Goal: Task Accomplishment & Management: Use online tool/utility

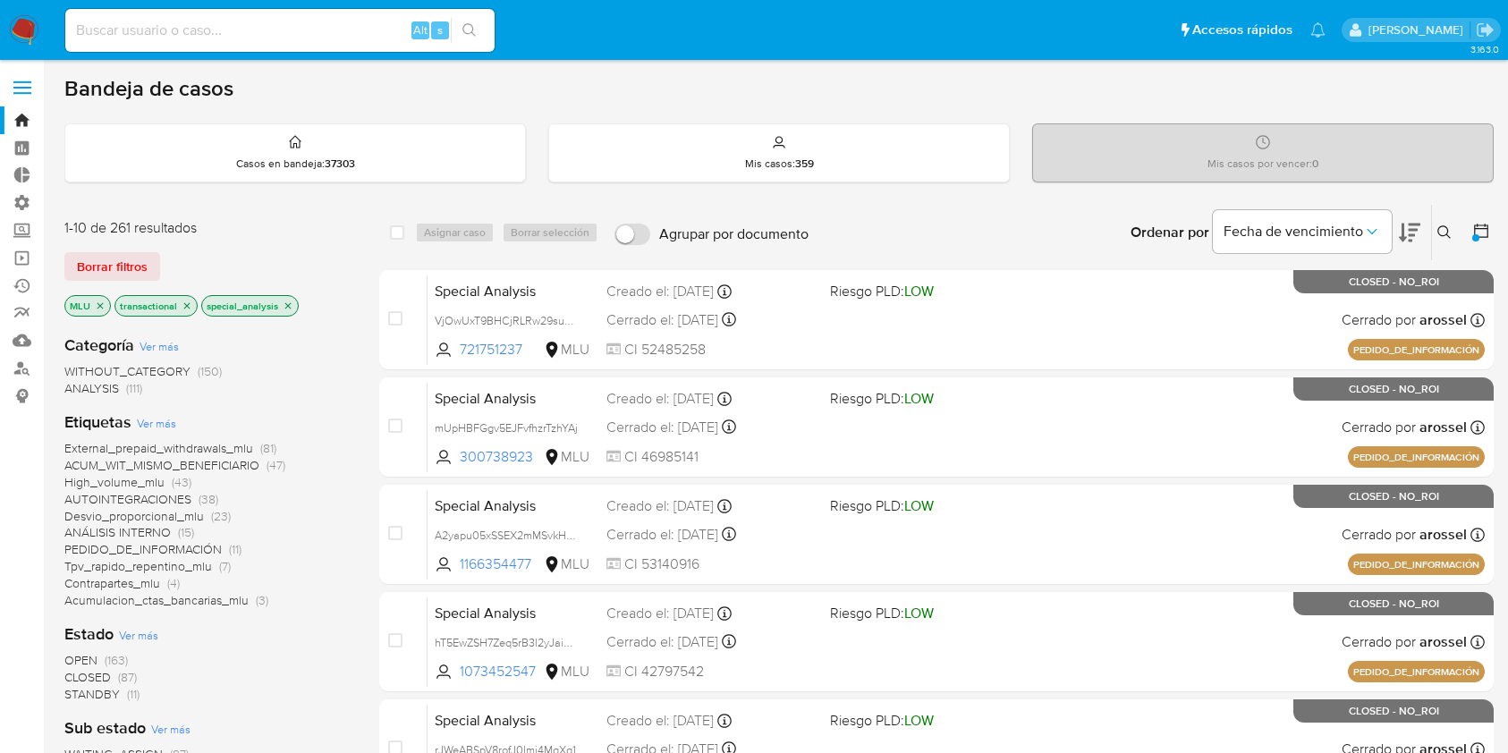
scroll to position [358, 0]
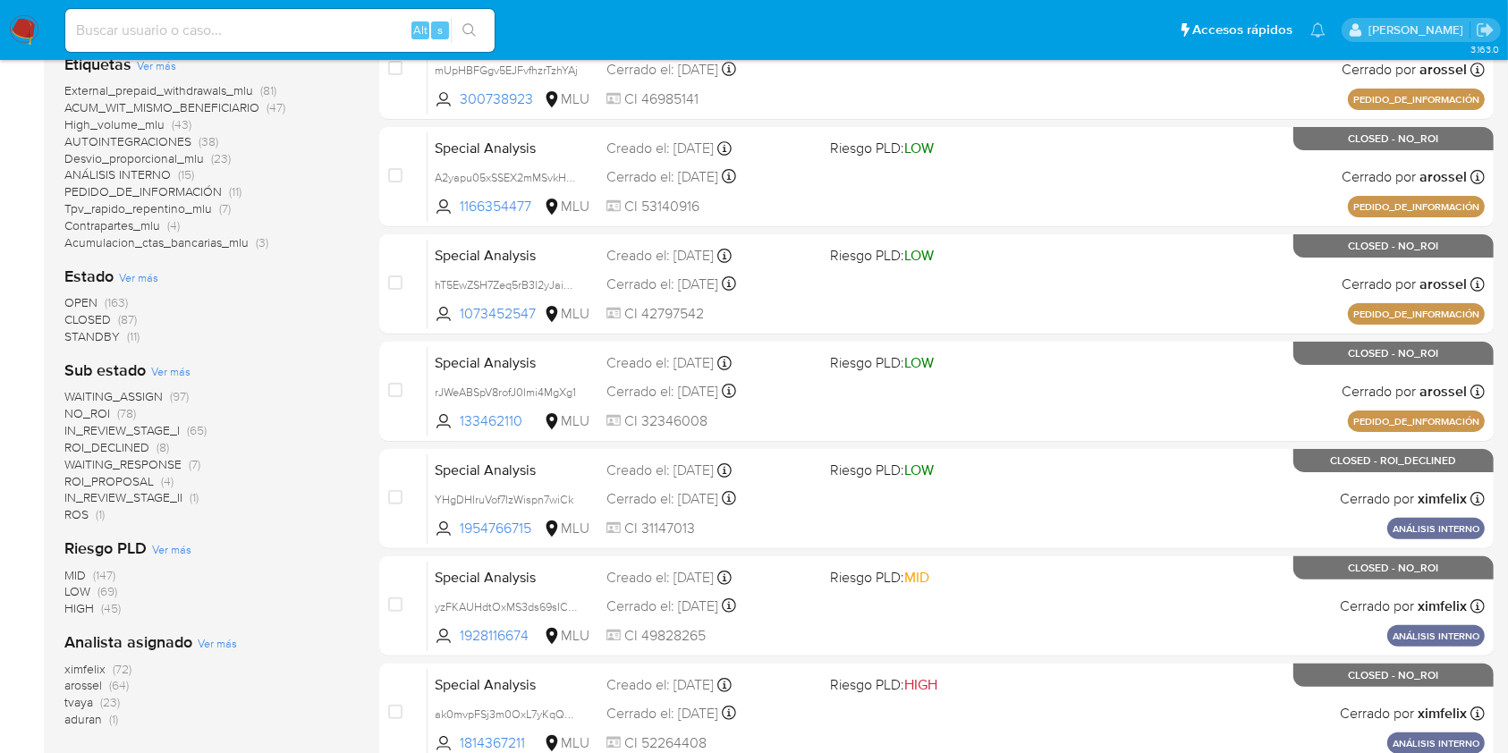
click at [0, 44] on nav "Pausado Ver notificaciones Alt s Accesos rápidos Presiona las siguientes teclas…" at bounding box center [754, 30] width 1508 height 60
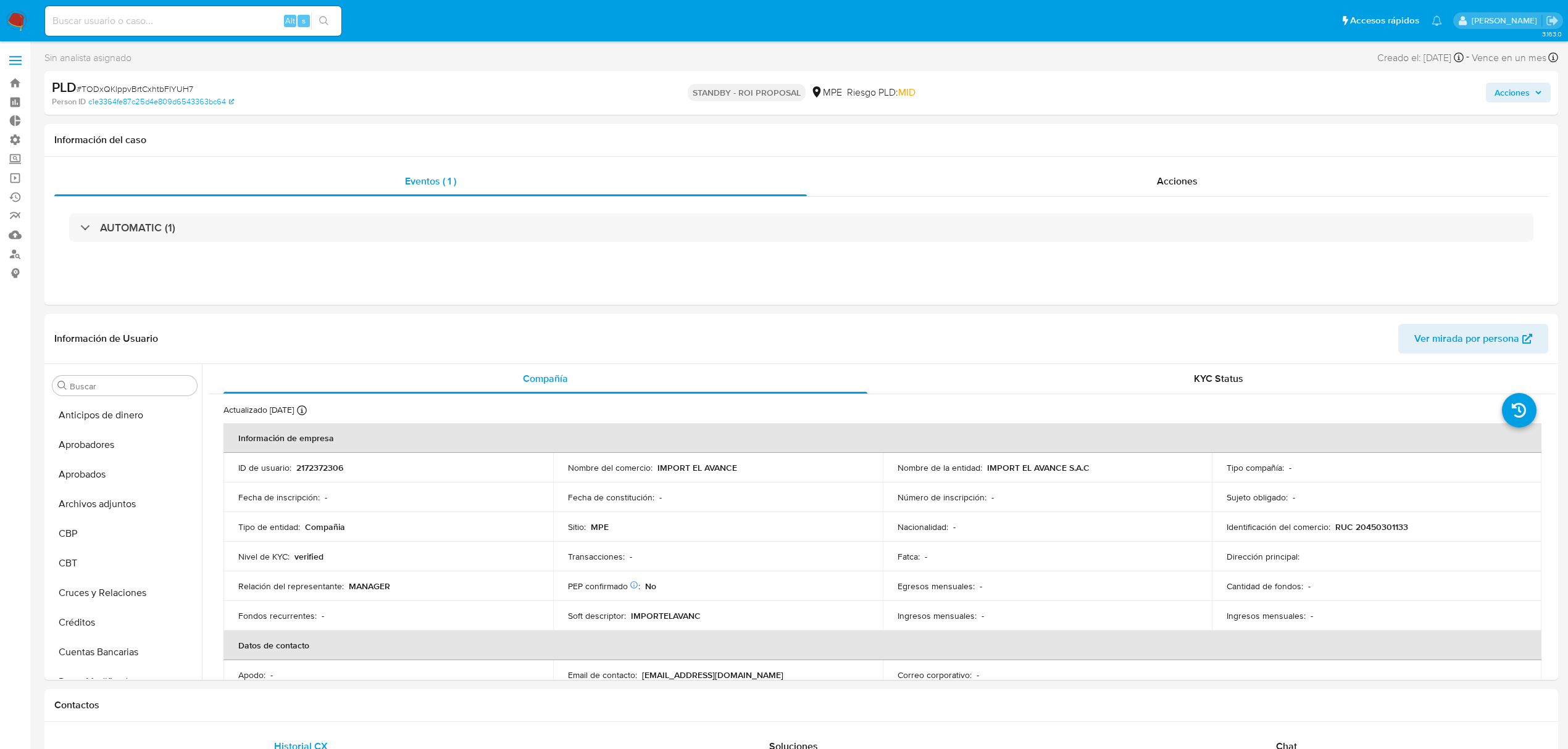
select select "10"
click at [1046, 371] on div "KYC Status" at bounding box center [1219, 379] width 644 height 30
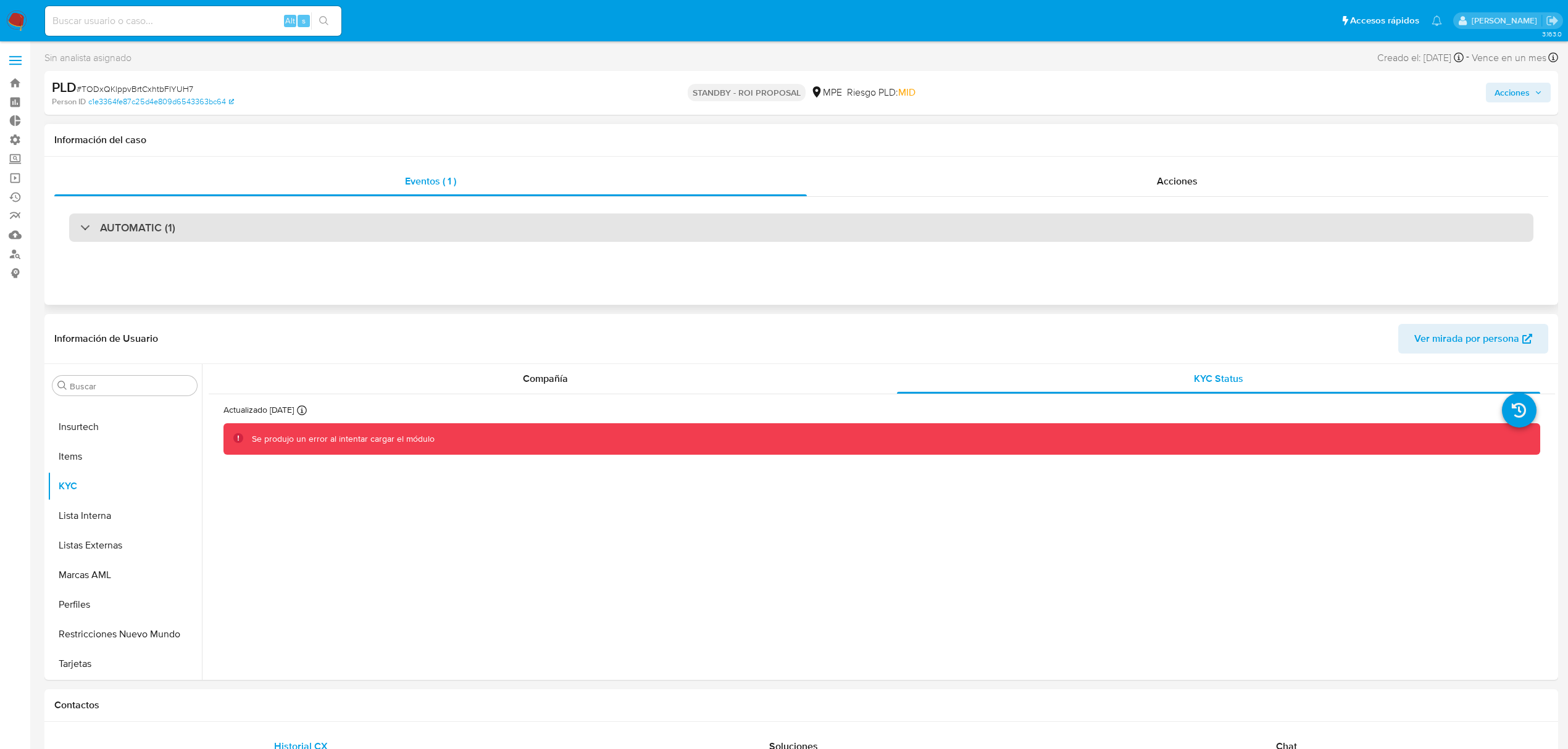
click at [1141, 219] on div "AUTOMATIC (1)" at bounding box center [801, 227] width 1464 height 28
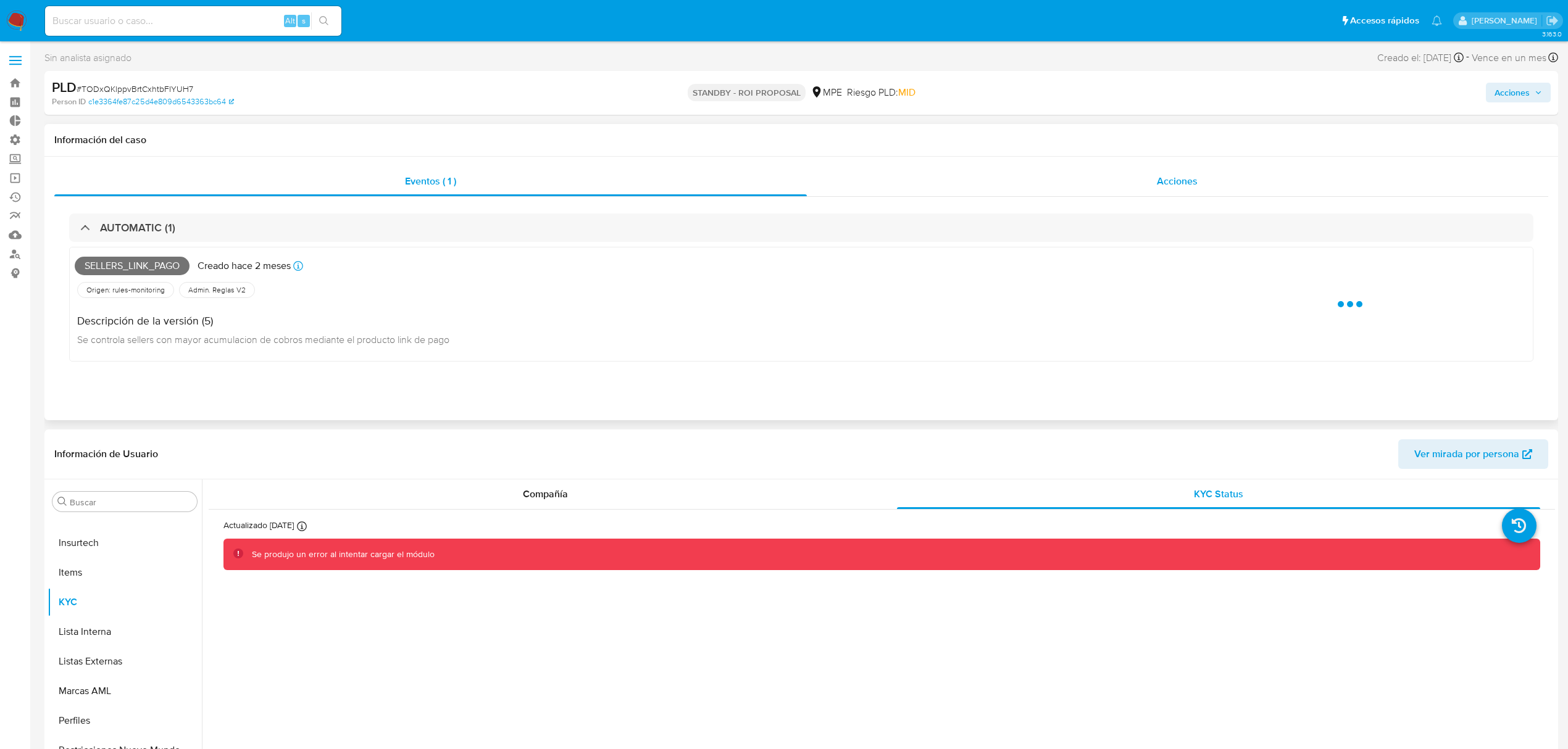
click at [1133, 181] on div "Acciones" at bounding box center [1177, 181] width 742 height 30
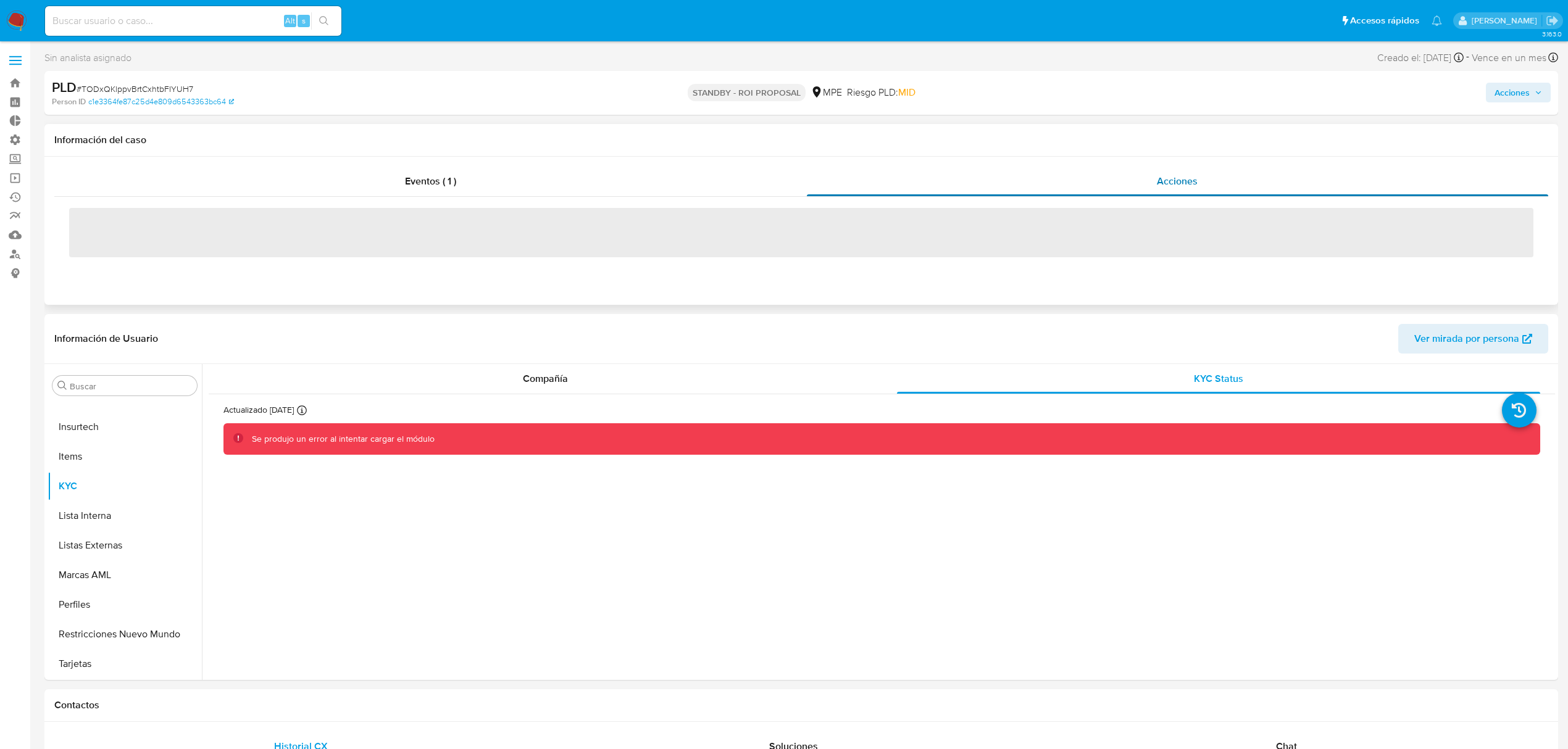
click at [1186, 169] on div "Acciones" at bounding box center [1177, 181] width 742 height 30
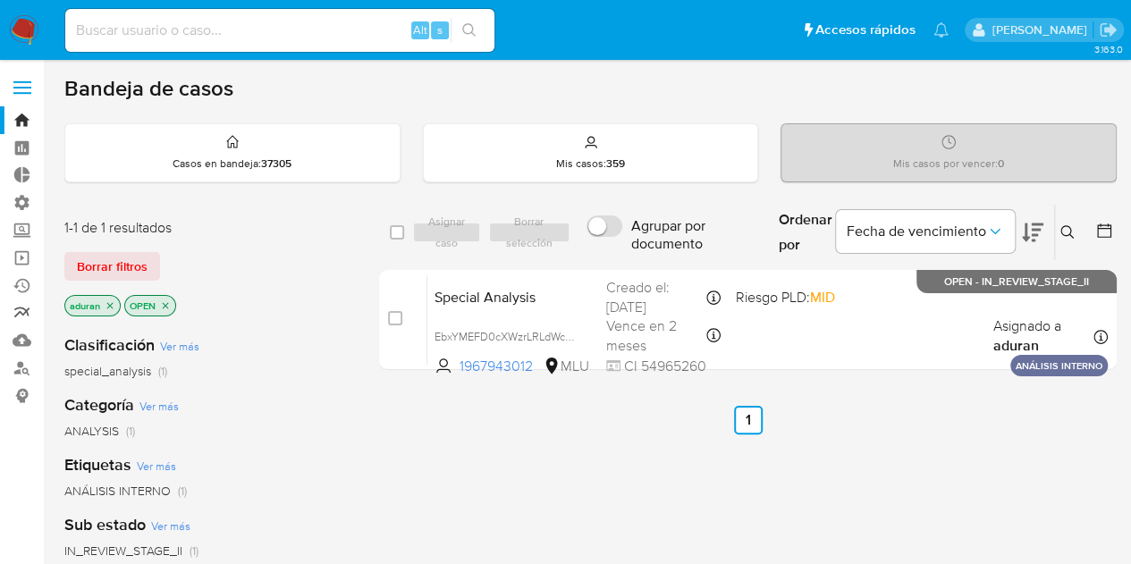
click at [15, 312] on link "Reportes" at bounding box center [106, 314] width 213 height 28
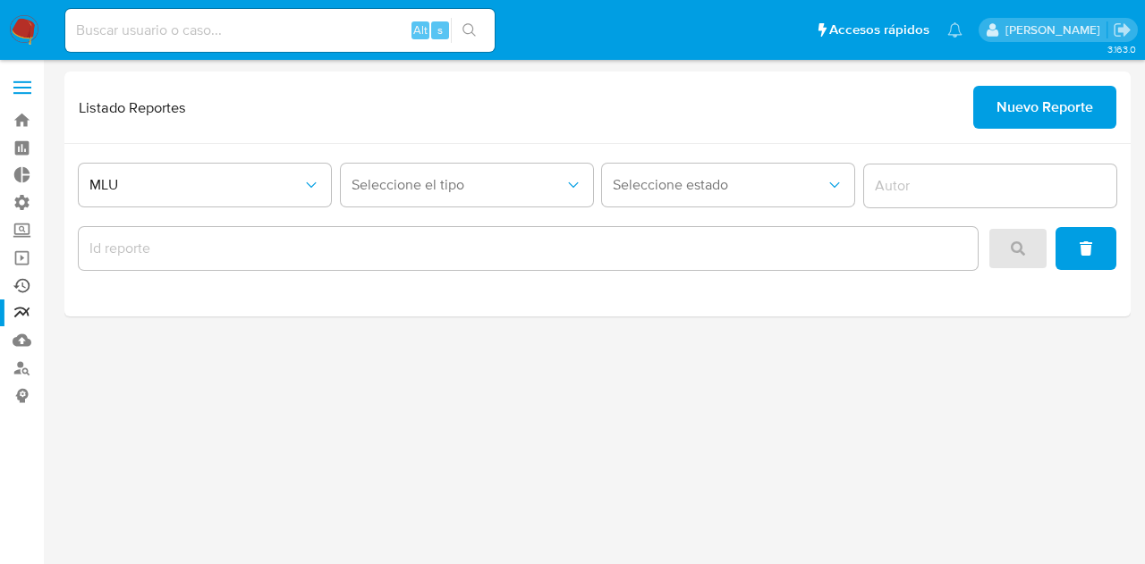
click at [29, 281] on link "Ejecuciones automáticas" at bounding box center [106, 286] width 213 height 28
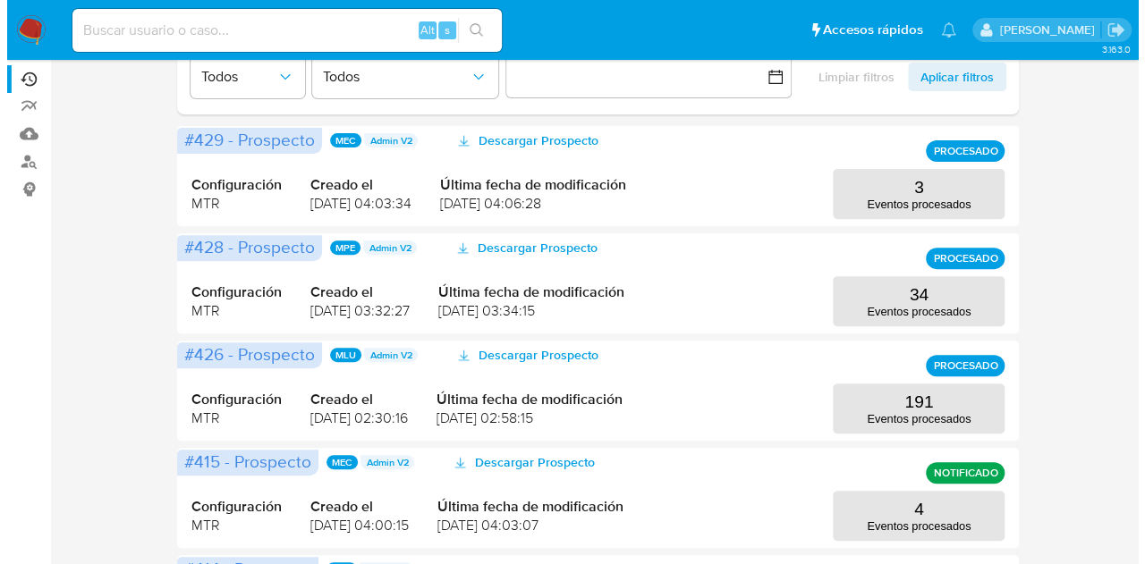
scroll to position [179, 0]
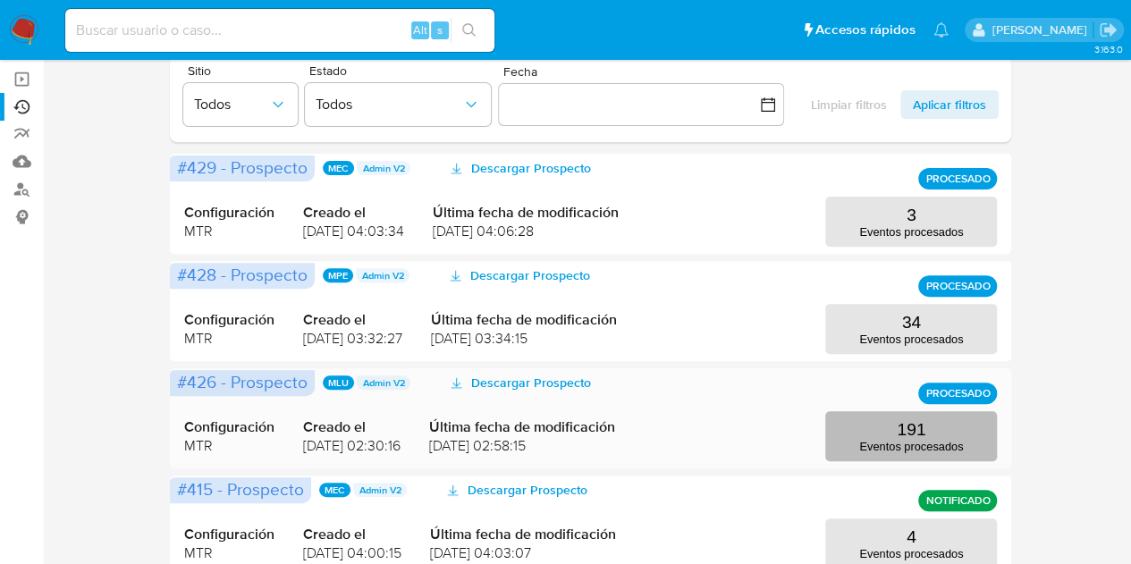
click at [886, 431] on button "191 Eventos procesados" at bounding box center [912, 436] width 172 height 50
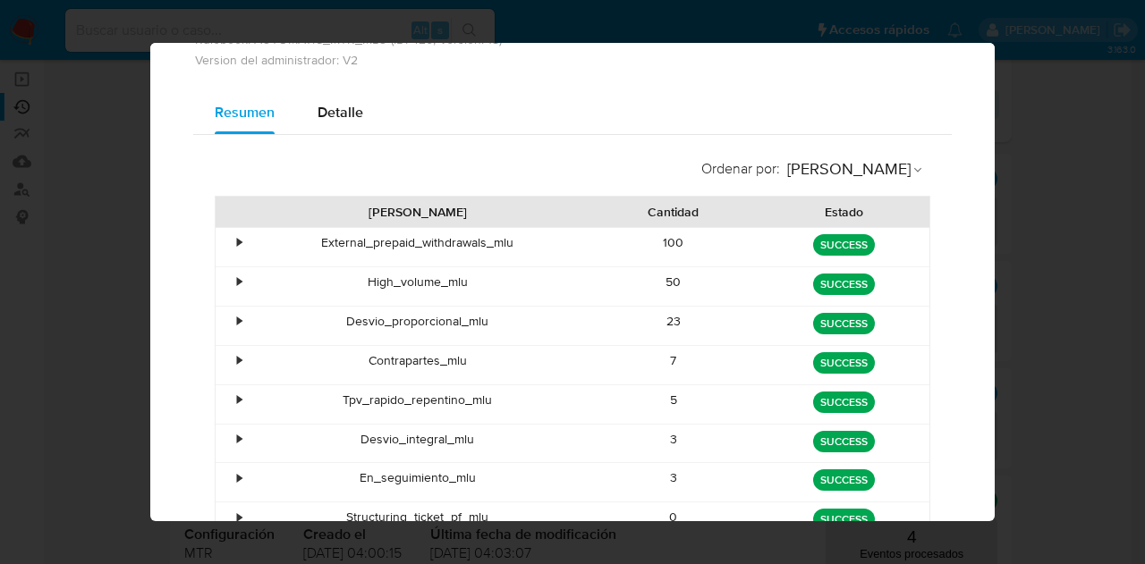
scroll to position [138, 0]
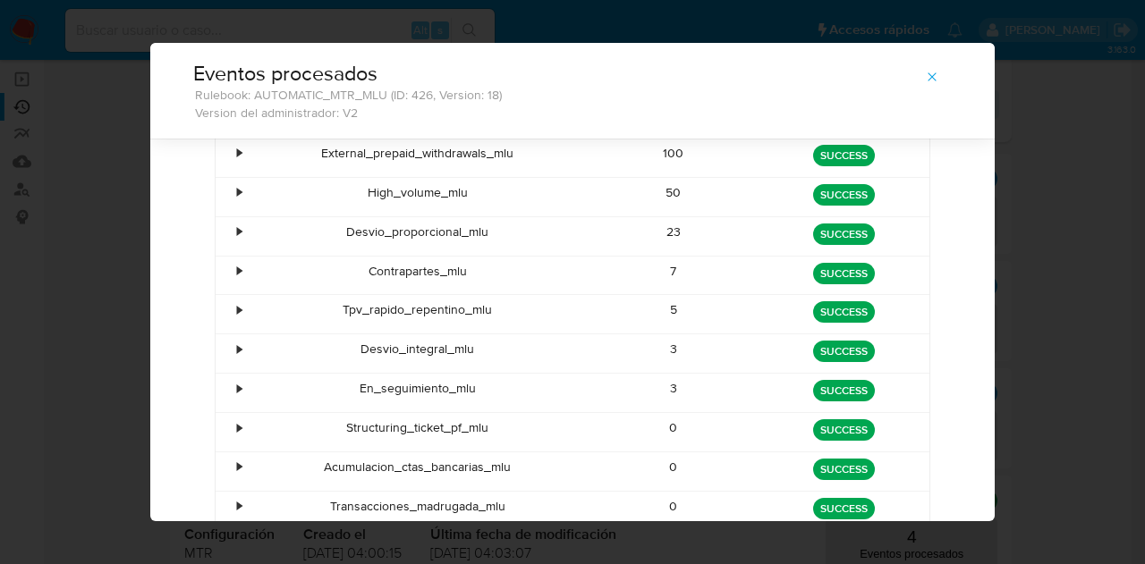
drag, startPoint x: 513, startPoint y: 159, endPoint x: 307, endPoint y: 153, distance: 205.8
click at [307, 153] on div "External_prepaid_withdrawals_mlu" at bounding box center [418, 158] width 342 height 38
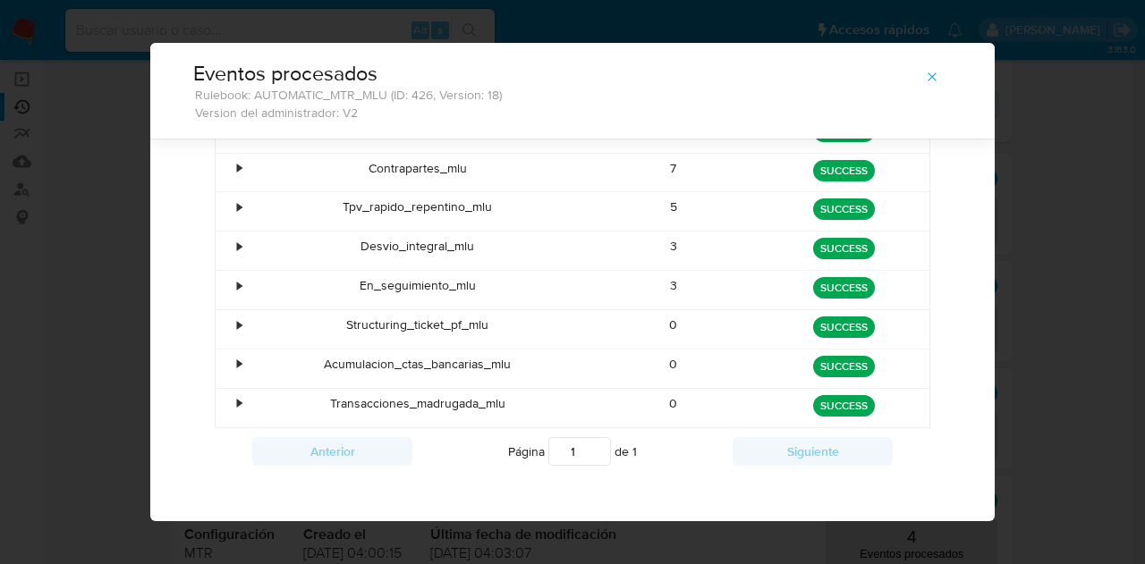
scroll to position [242, 0]
drag, startPoint x: 490, startPoint y: 361, endPoint x: 253, endPoint y: 362, distance: 237.0
click at [253, 362] on div "Acumulacion_ctas_bancarias_mlu" at bounding box center [418, 368] width 342 height 38
click at [521, 401] on div "Transacciones_madrugada_mlu" at bounding box center [418, 407] width 342 height 38
drag, startPoint x: 521, startPoint y: 401, endPoint x: 324, endPoint y: 389, distance: 197.1
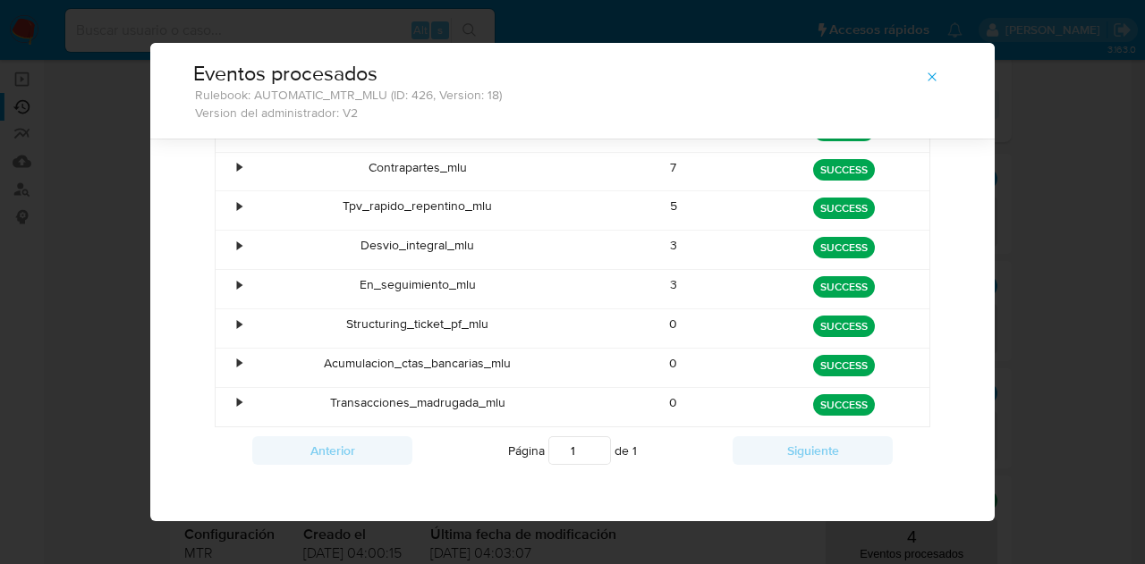
click at [324, 389] on div "Transacciones_madrugada_mlu" at bounding box center [418, 407] width 342 height 38
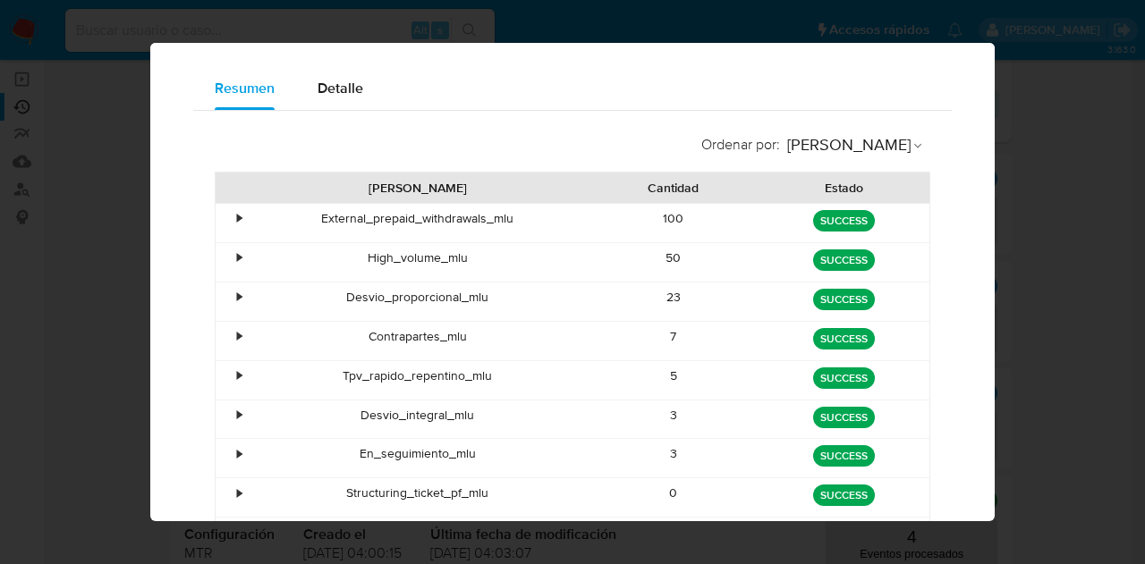
scroll to position [138, 0]
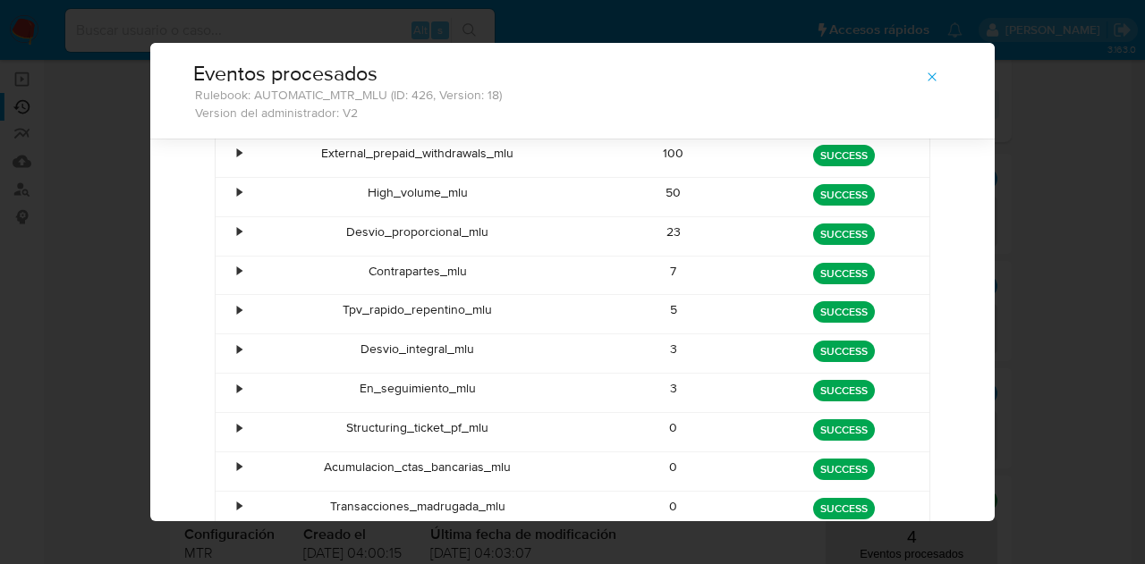
drag, startPoint x: 481, startPoint y: 349, endPoint x: 358, endPoint y: 353, distance: 123.5
click at [358, 353] on div "Desvio_integral_mlu" at bounding box center [418, 354] width 342 height 38
drag, startPoint x: 494, startPoint y: 228, endPoint x: 301, endPoint y: 239, distance: 192.6
click at [301, 239] on div "Desvio_proporcional_mlu" at bounding box center [418, 236] width 342 height 38
drag, startPoint x: 479, startPoint y: 195, endPoint x: 283, endPoint y: 190, distance: 196.9
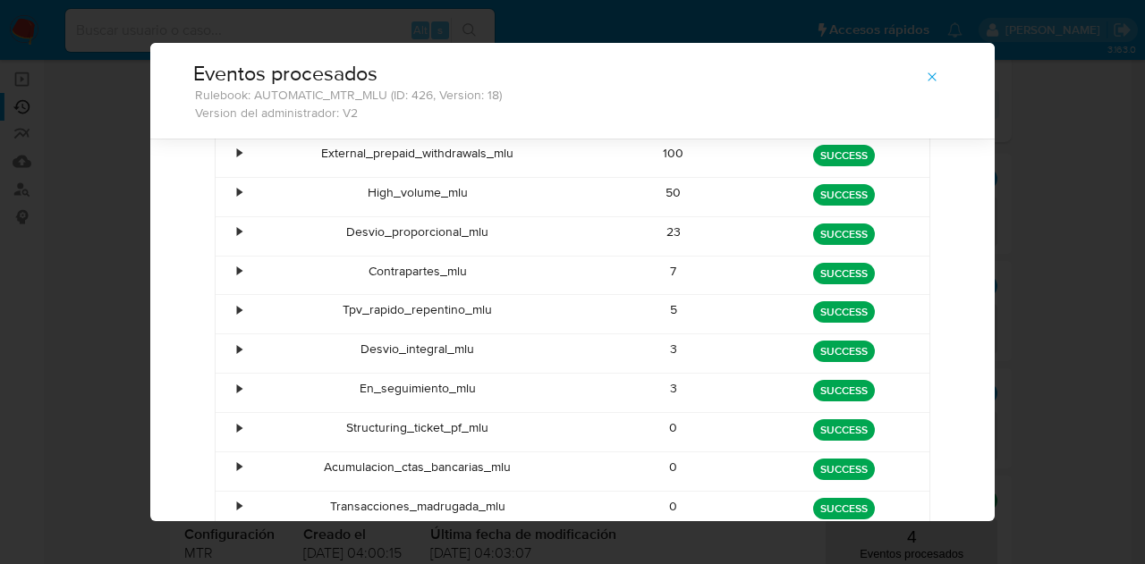
click at [283, 190] on div "High_volume_mlu" at bounding box center [418, 197] width 342 height 38
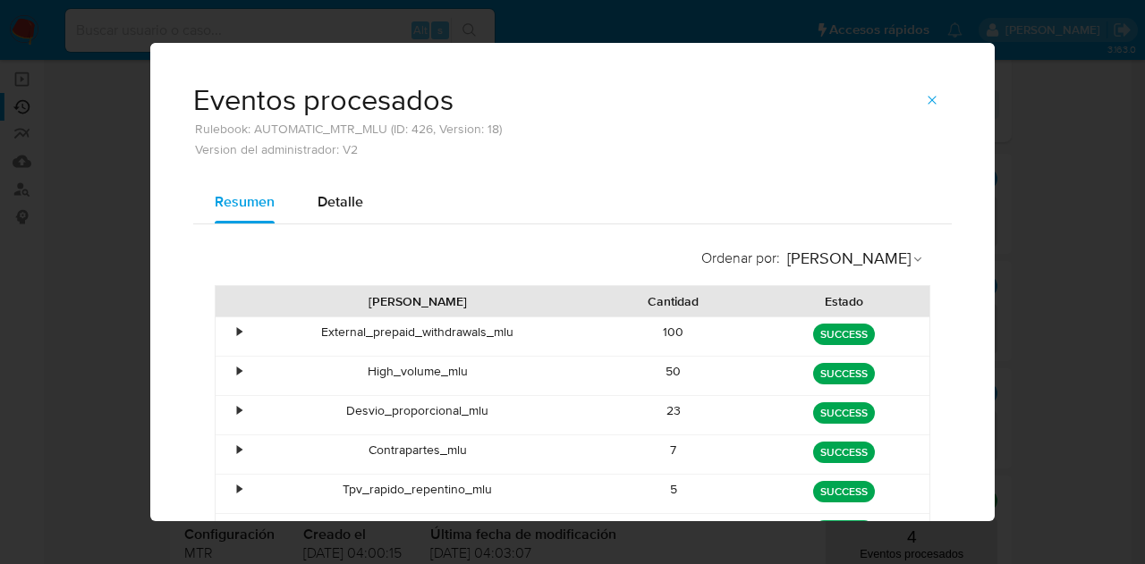
scroll to position [89, 0]
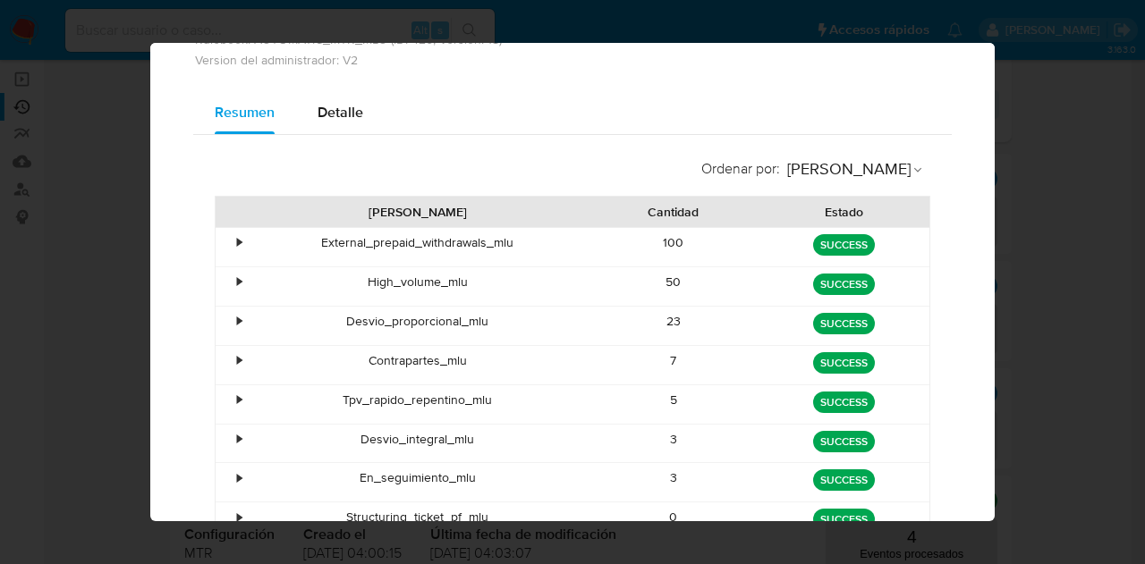
click at [370, 253] on div "External_prepaid_withdrawals_mlu" at bounding box center [418, 247] width 342 height 38
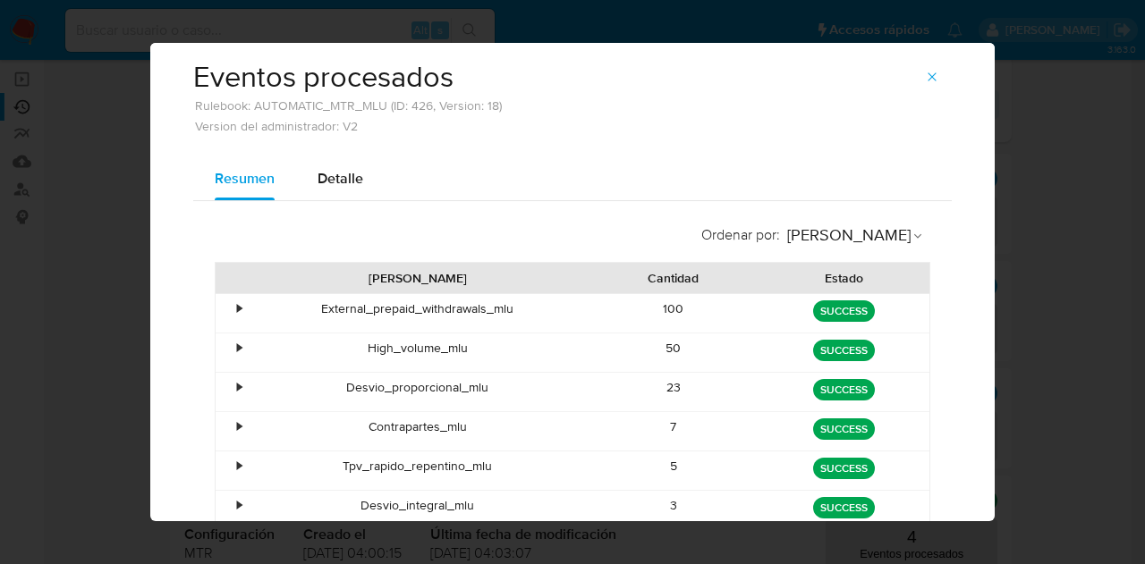
scroll to position [0, 0]
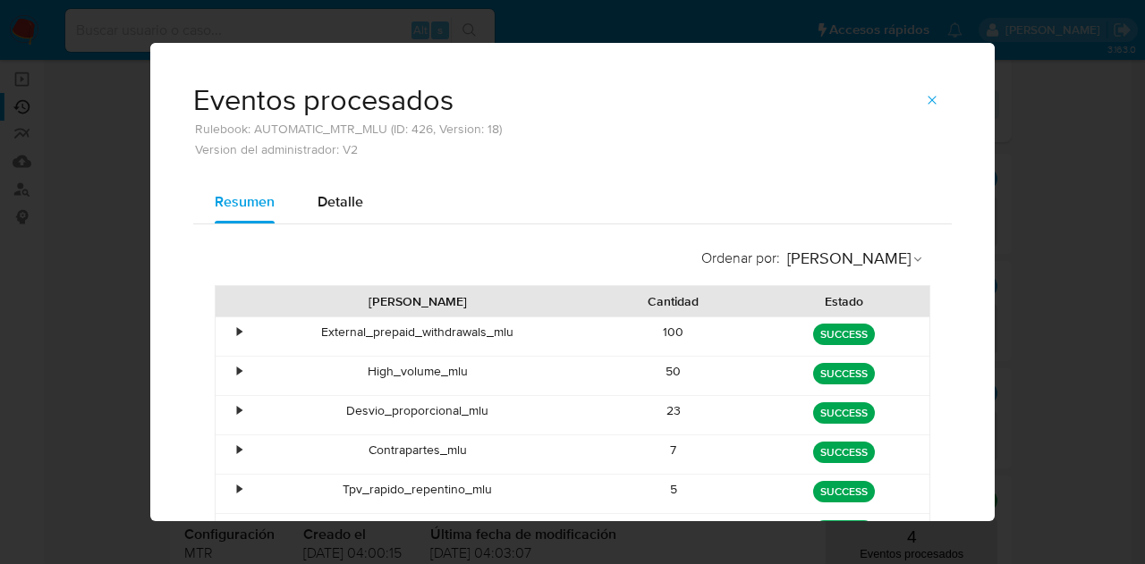
click at [711, 217] on div "Resumen Detalle" at bounding box center [572, 202] width 758 height 43
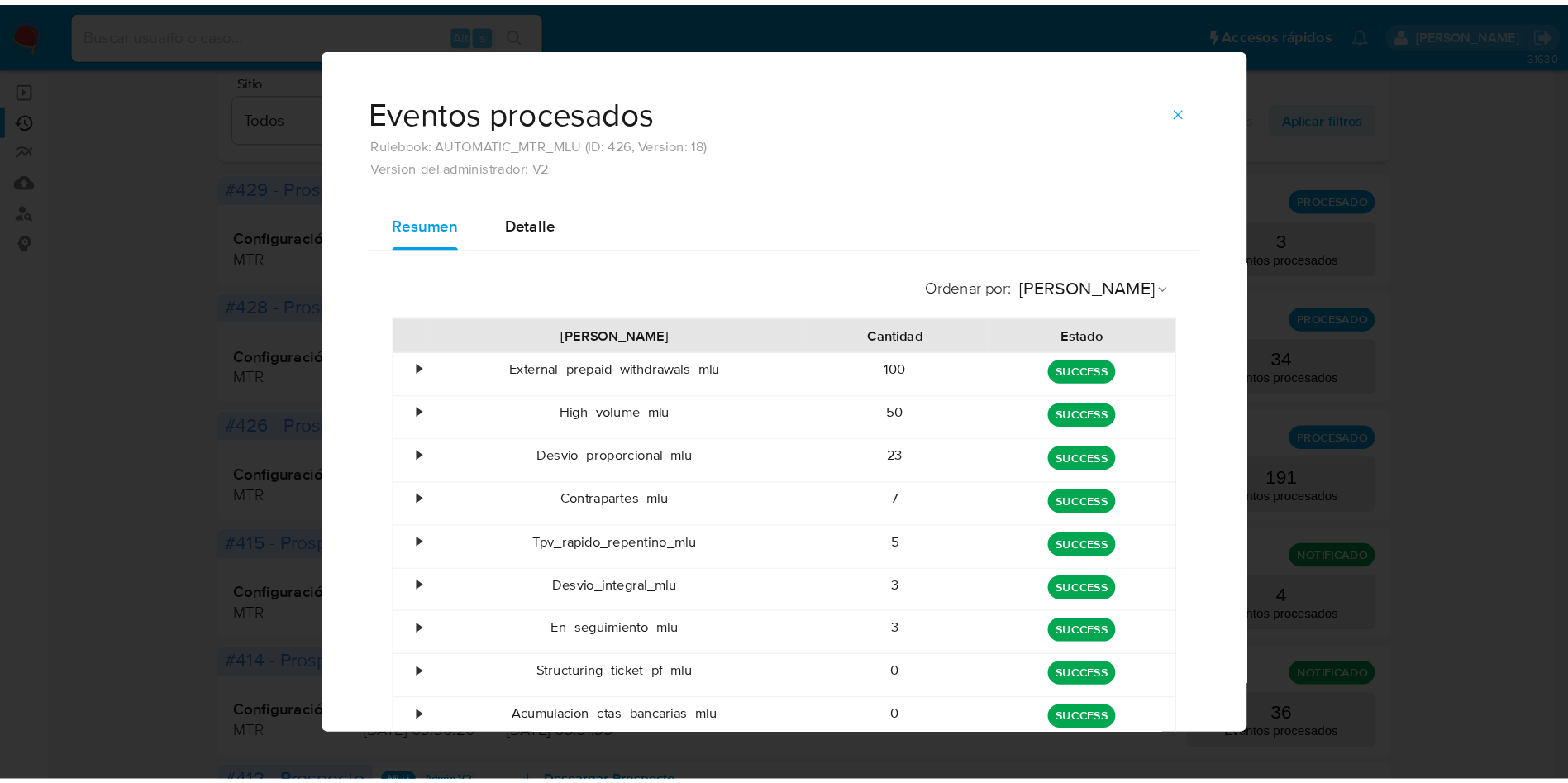
scroll to position [165, 0]
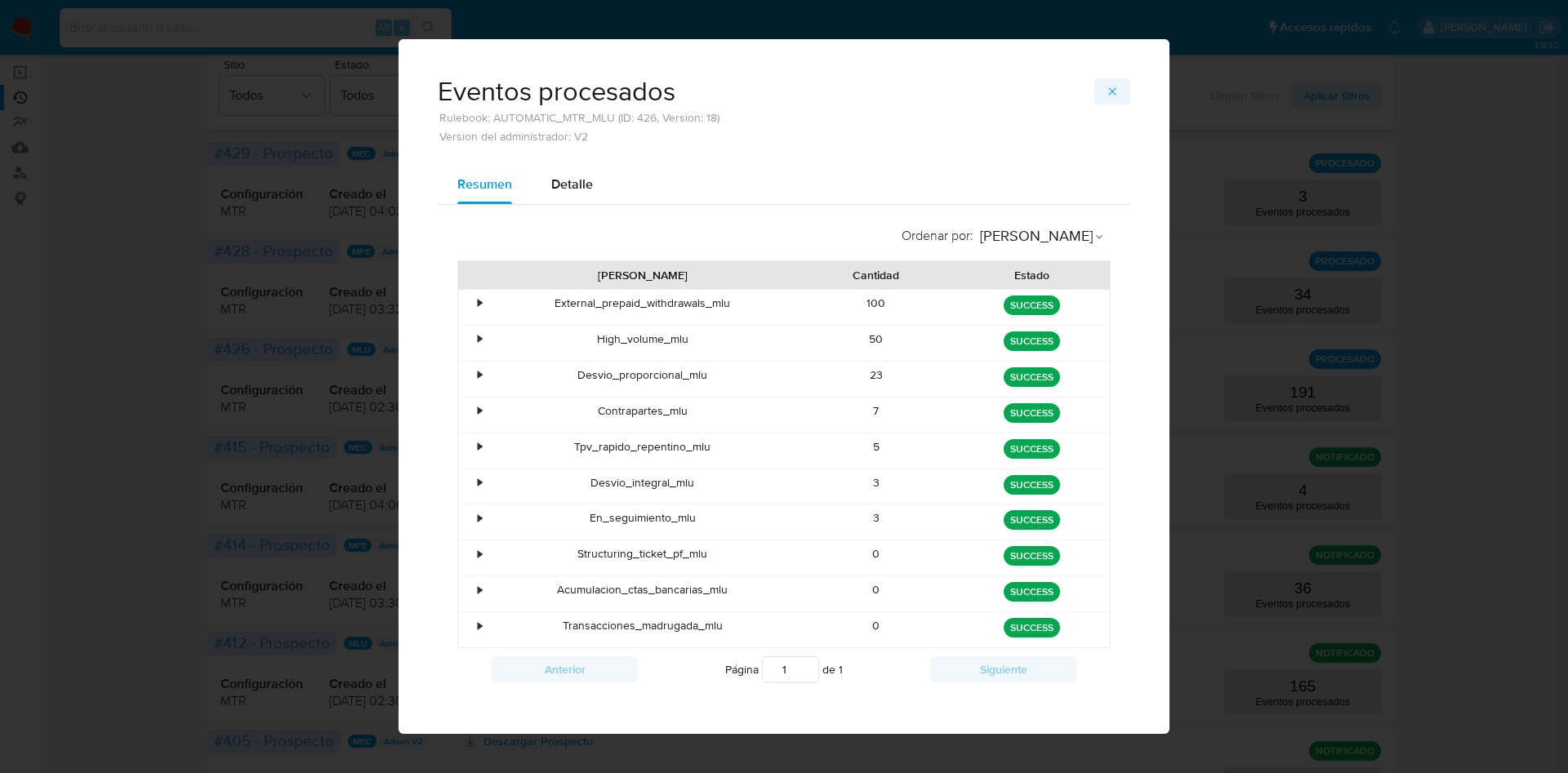
click at [1045, 94] on button "button" at bounding box center [1112, 91] width 36 height 26
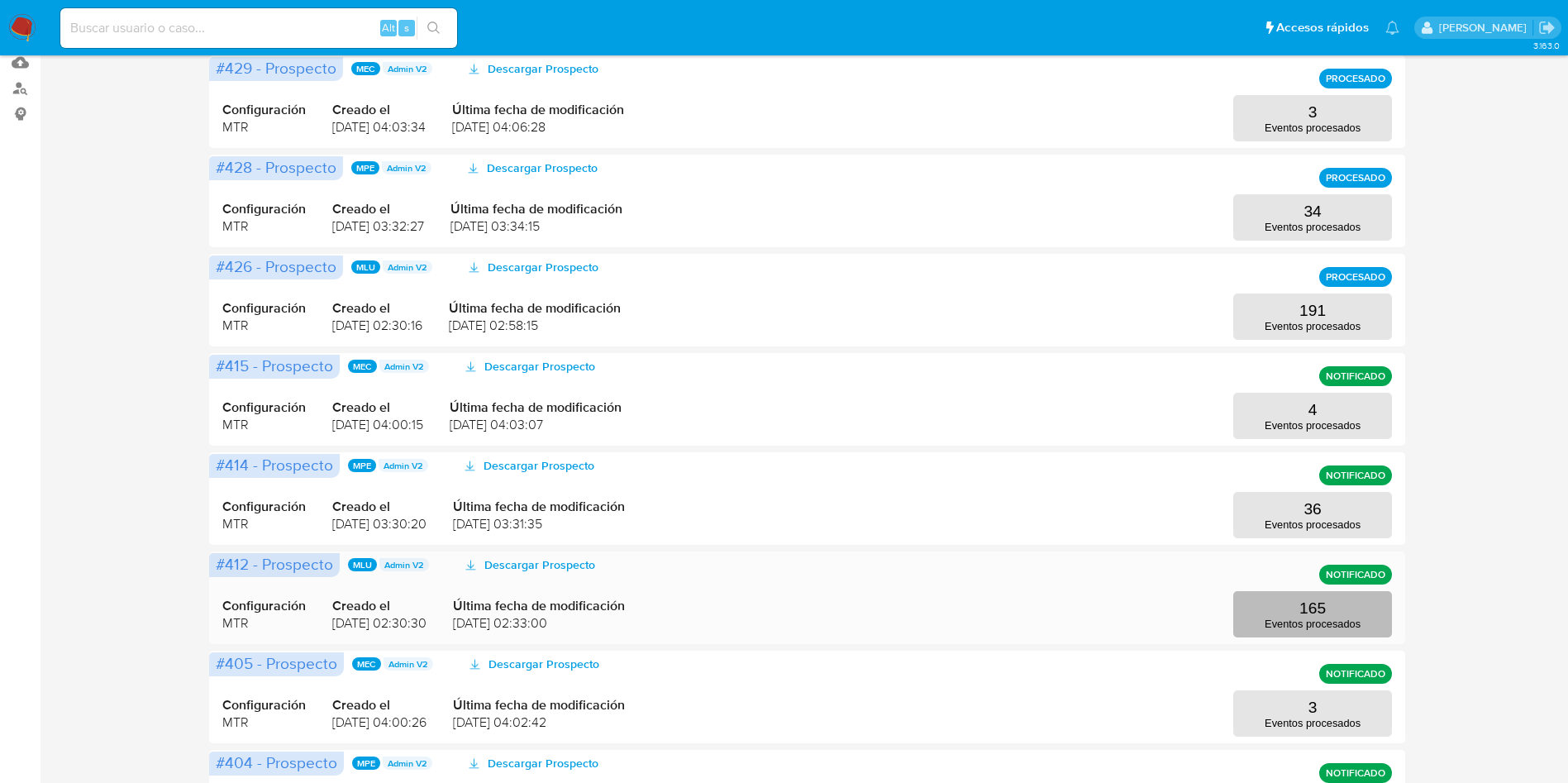
scroll to position [289, 0]
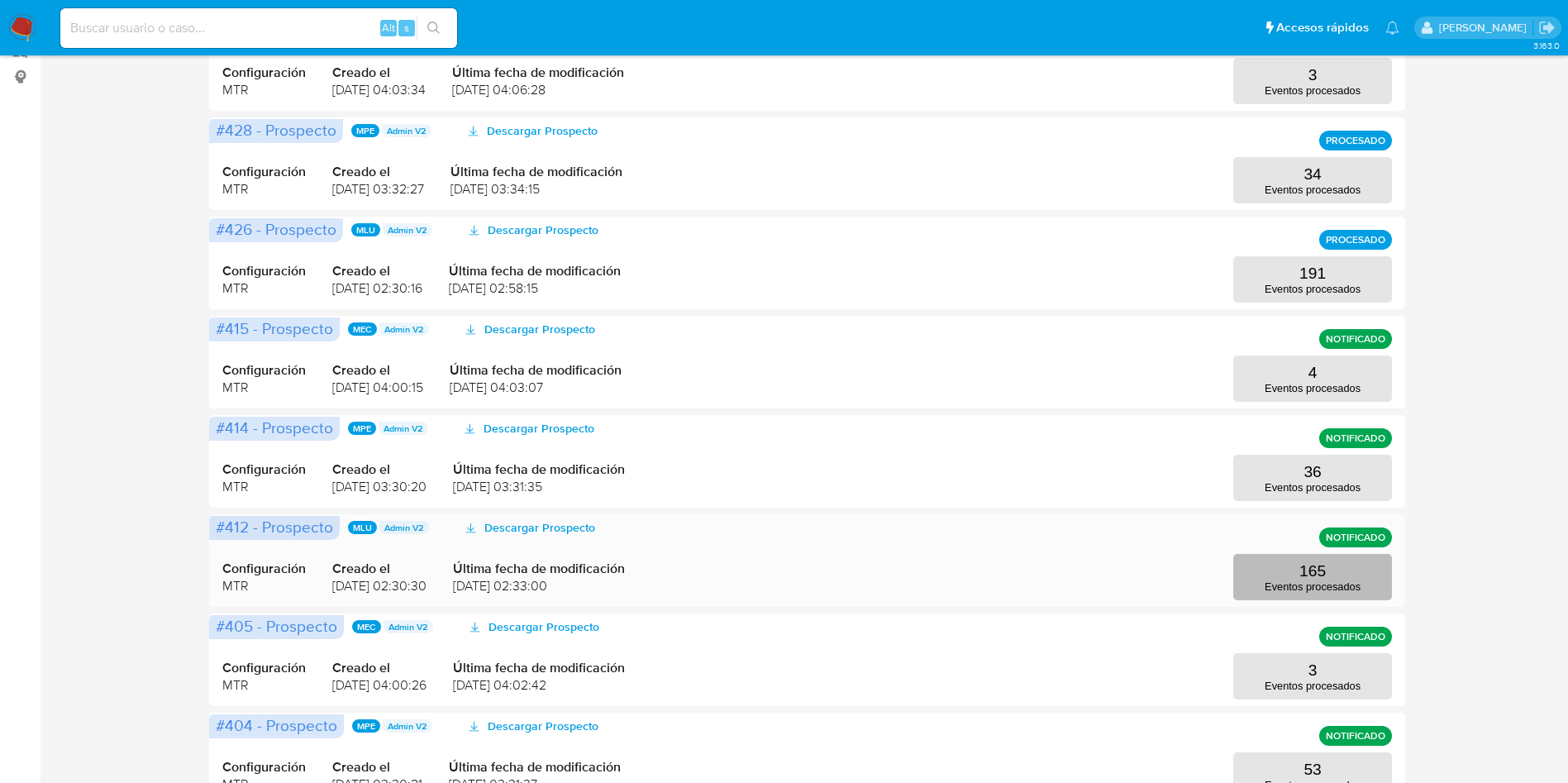
click at [1057, 521] on button "165 Eventos procesados" at bounding box center [1313, 577] width 159 height 46
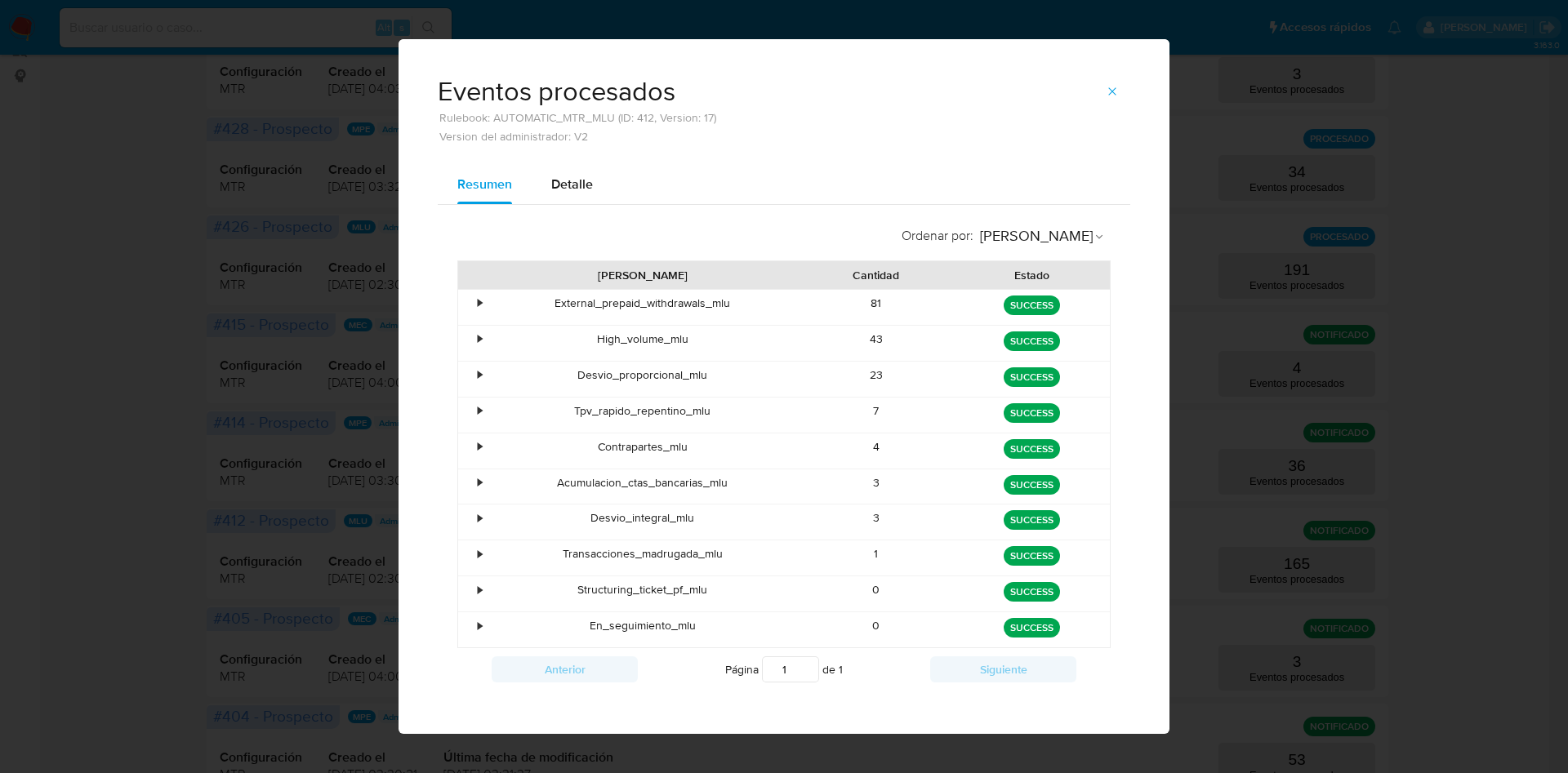
drag, startPoint x: 761, startPoint y: 562, endPoint x: 514, endPoint y: 568, distance: 247.1
click at [514, 515] on div "Transacciones_madrugada_mlu" at bounding box center [643, 558] width 312 height 35
click at [470, 515] on div "•" at bounding box center [472, 558] width 28 height 35
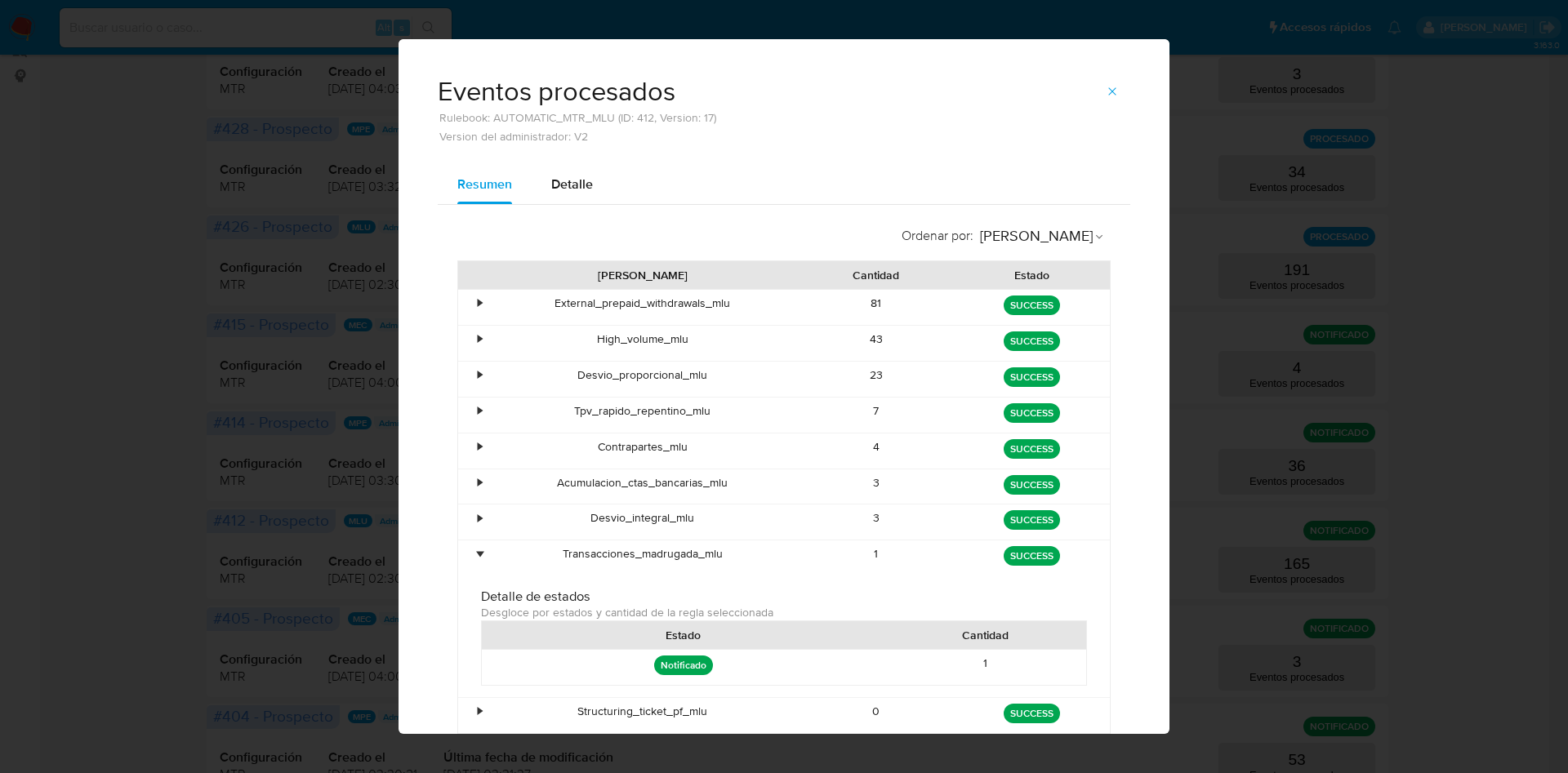
click at [466, 515] on div "•" at bounding box center [472, 558] width 28 height 35
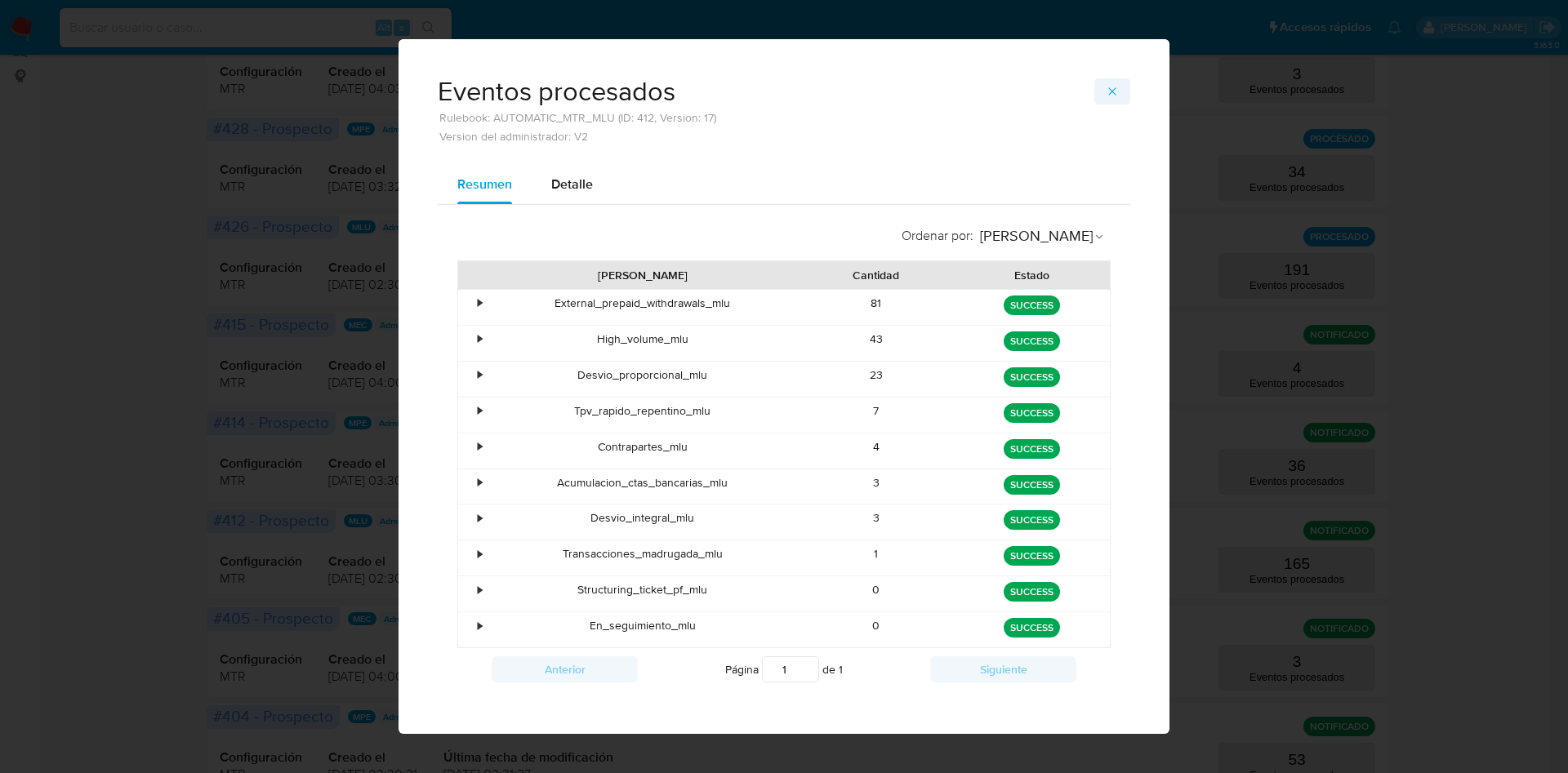
click at [1045, 99] on span "button" at bounding box center [1112, 91] width 13 height 23
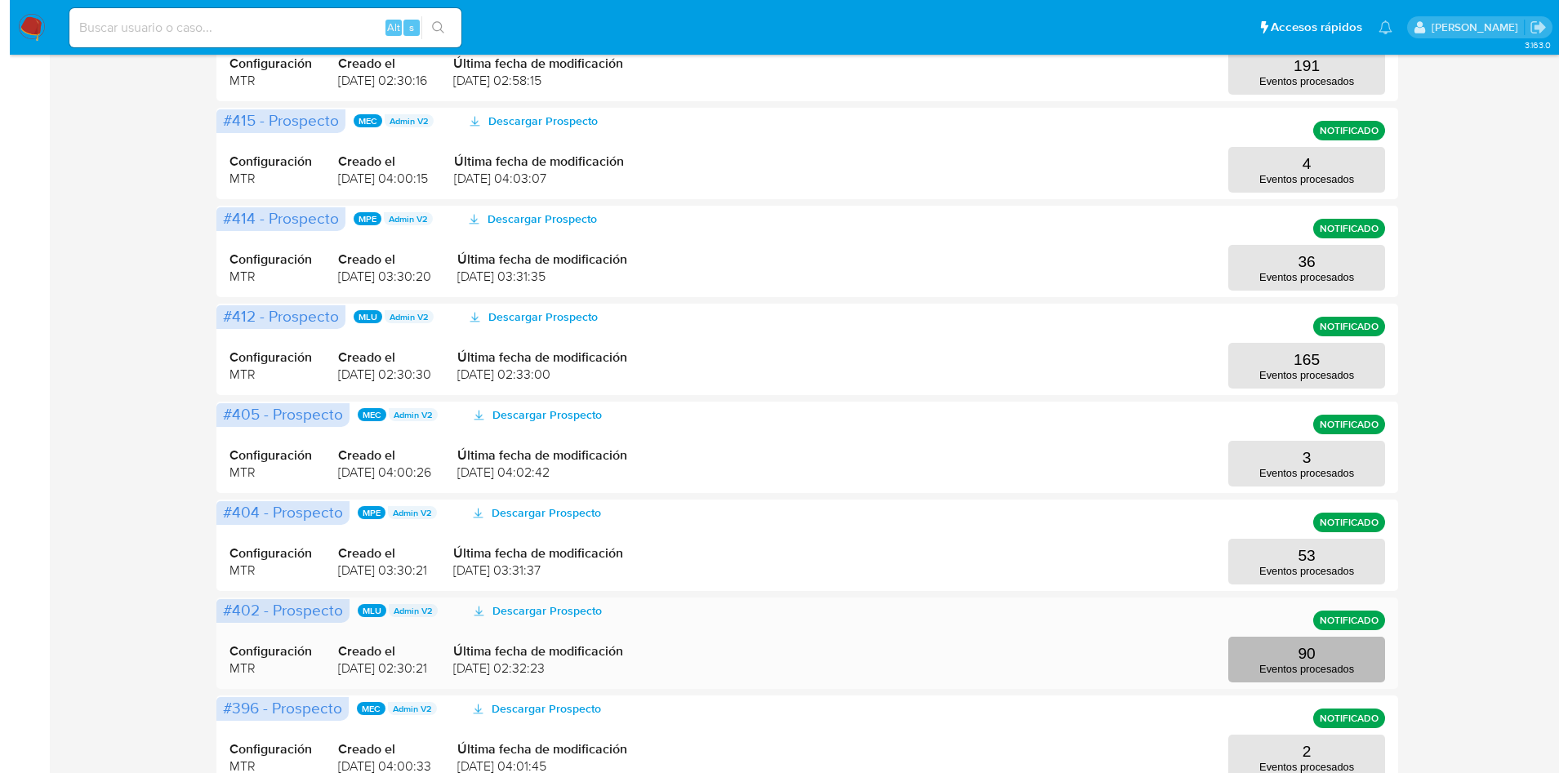
scroll to position [530, 0]
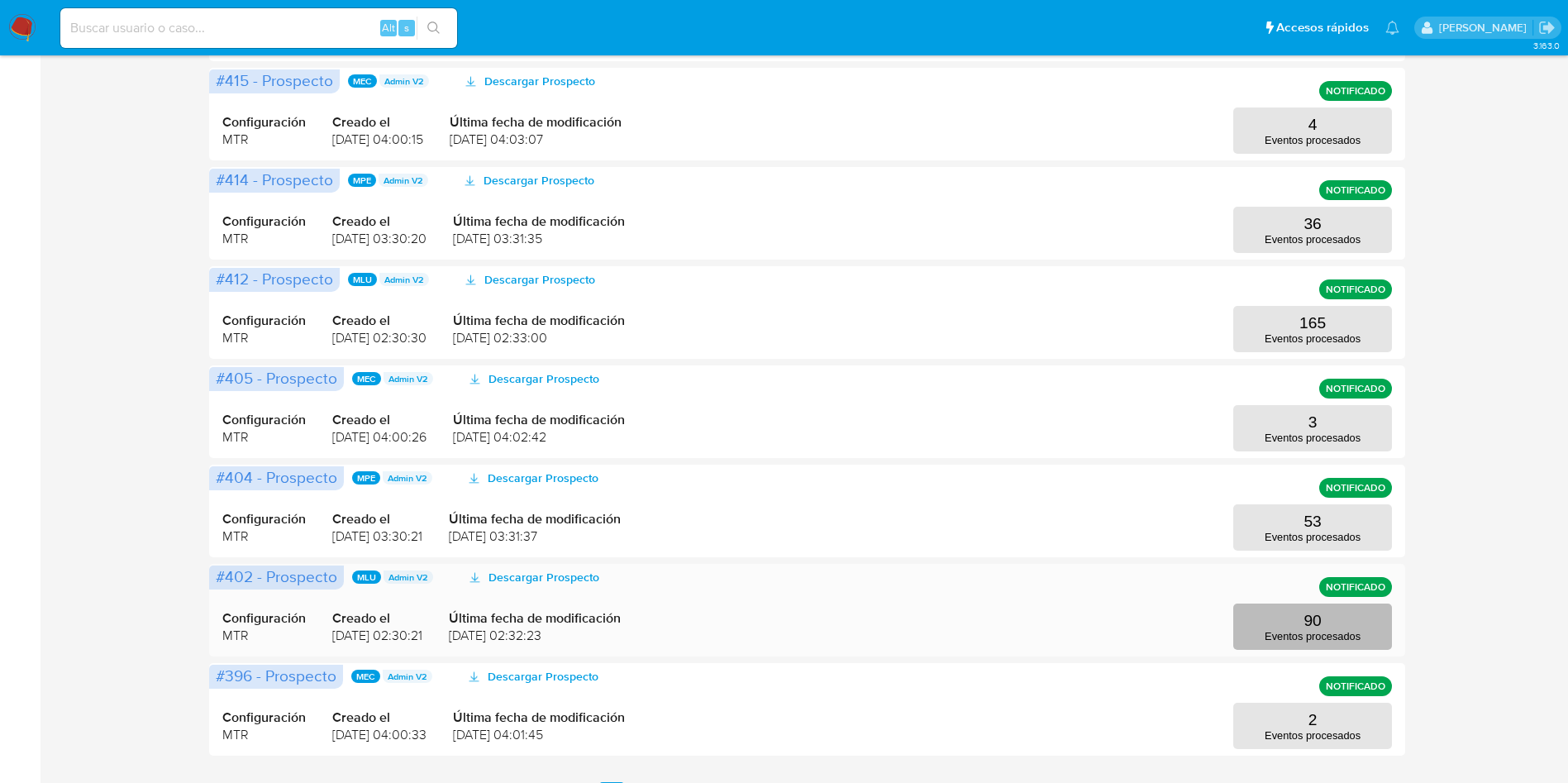
click at [1057, 521] on button "90 Eventos procesados" at bounding box center [1313, 627] width 159 height 46
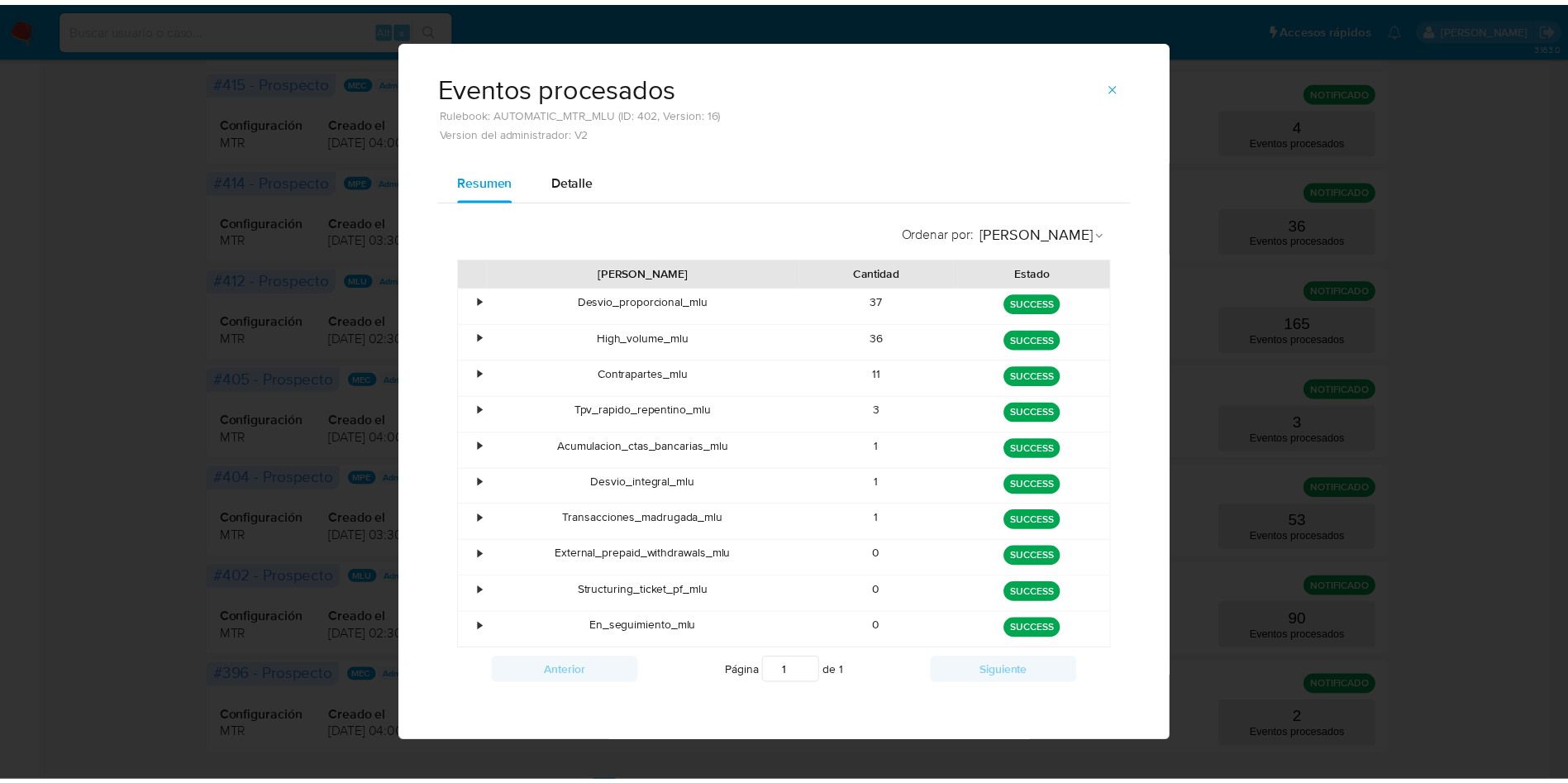
scroll to position [9, 0]
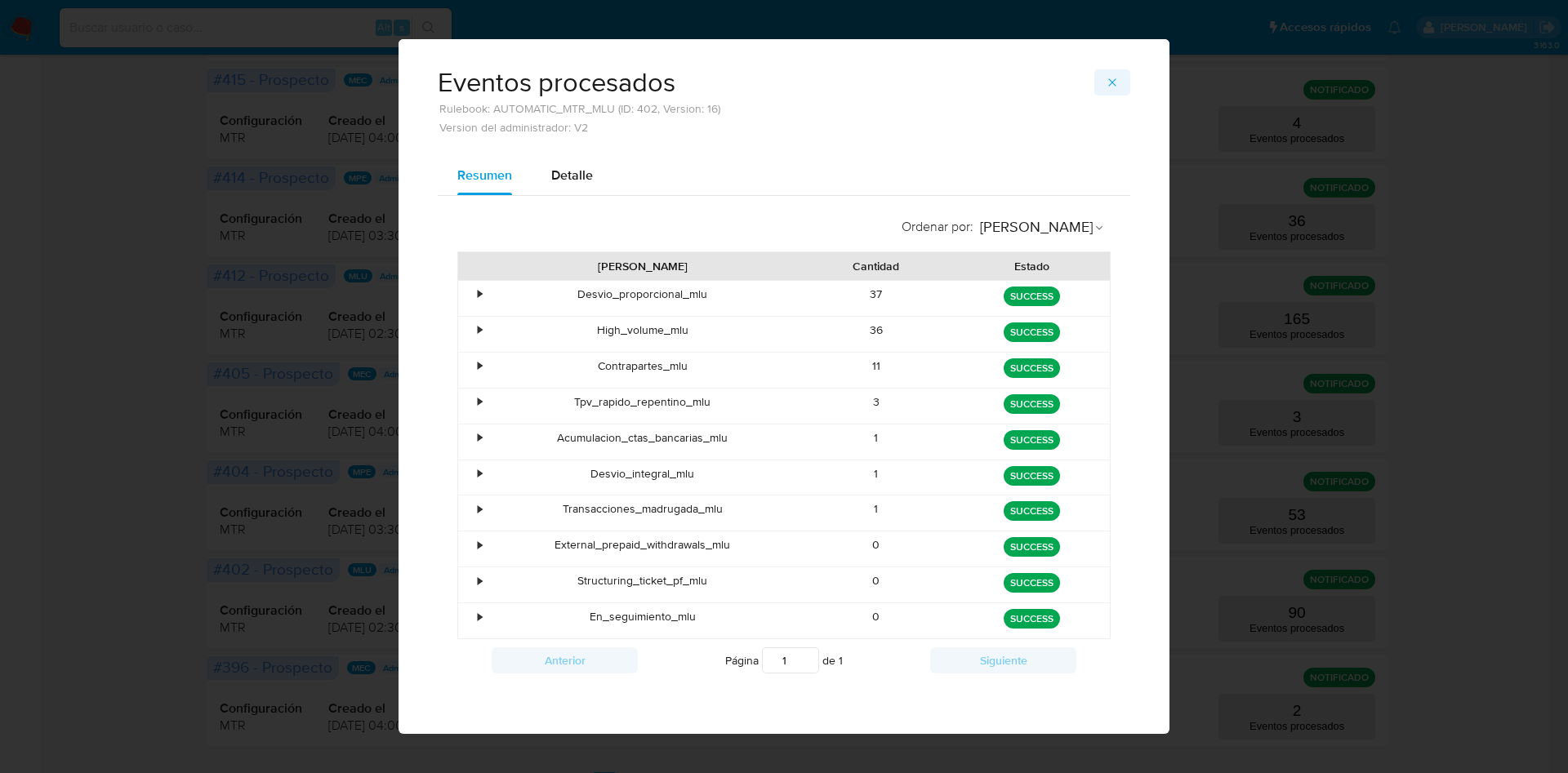
click at [1045, 86] on icon "button" at bounding box center [1112, 82] width 13 height 13
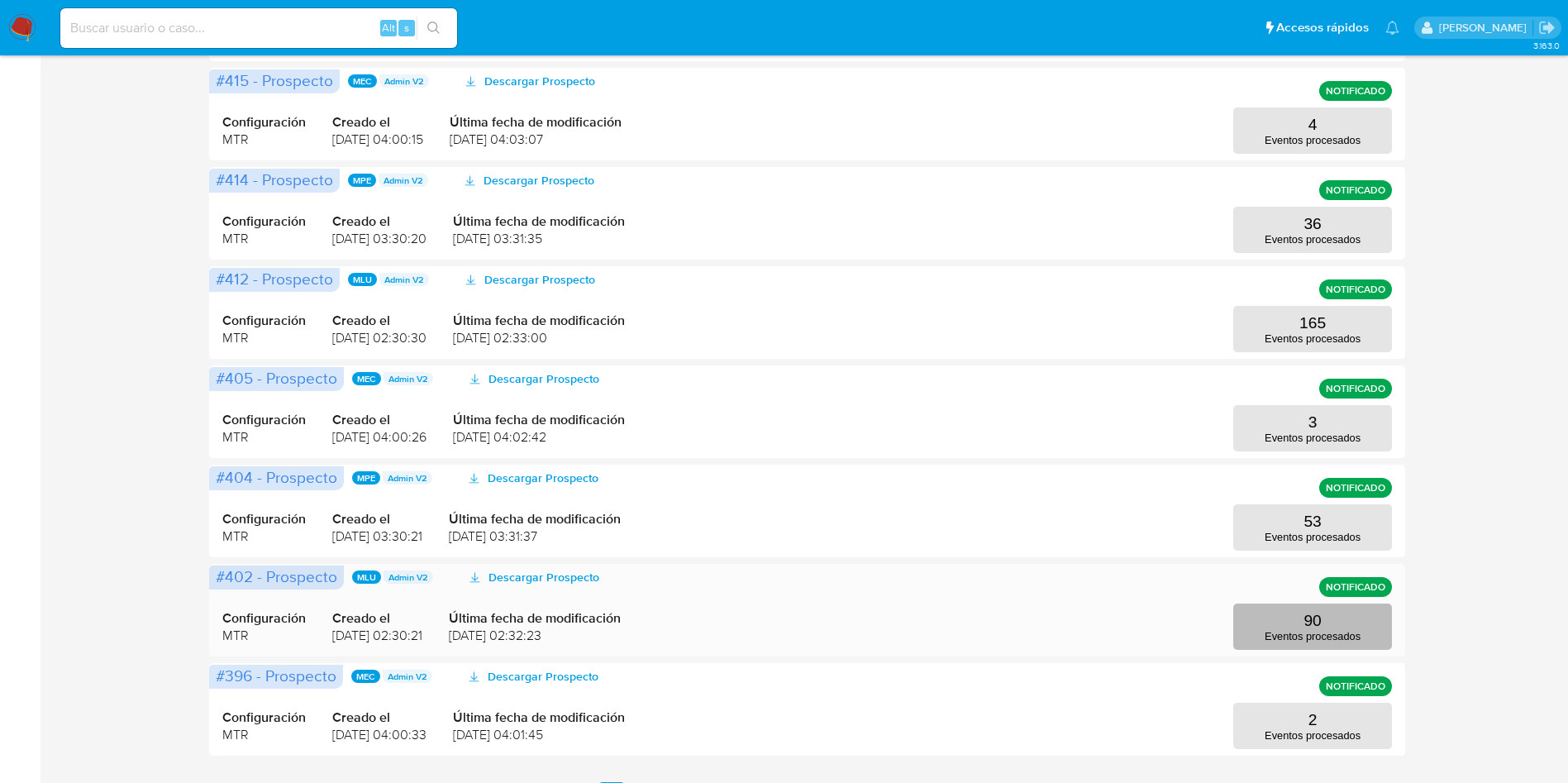
click at [1057, 521] on button "90 Eventos procesados" at bounding box center [1313, 627] width 159 height 46
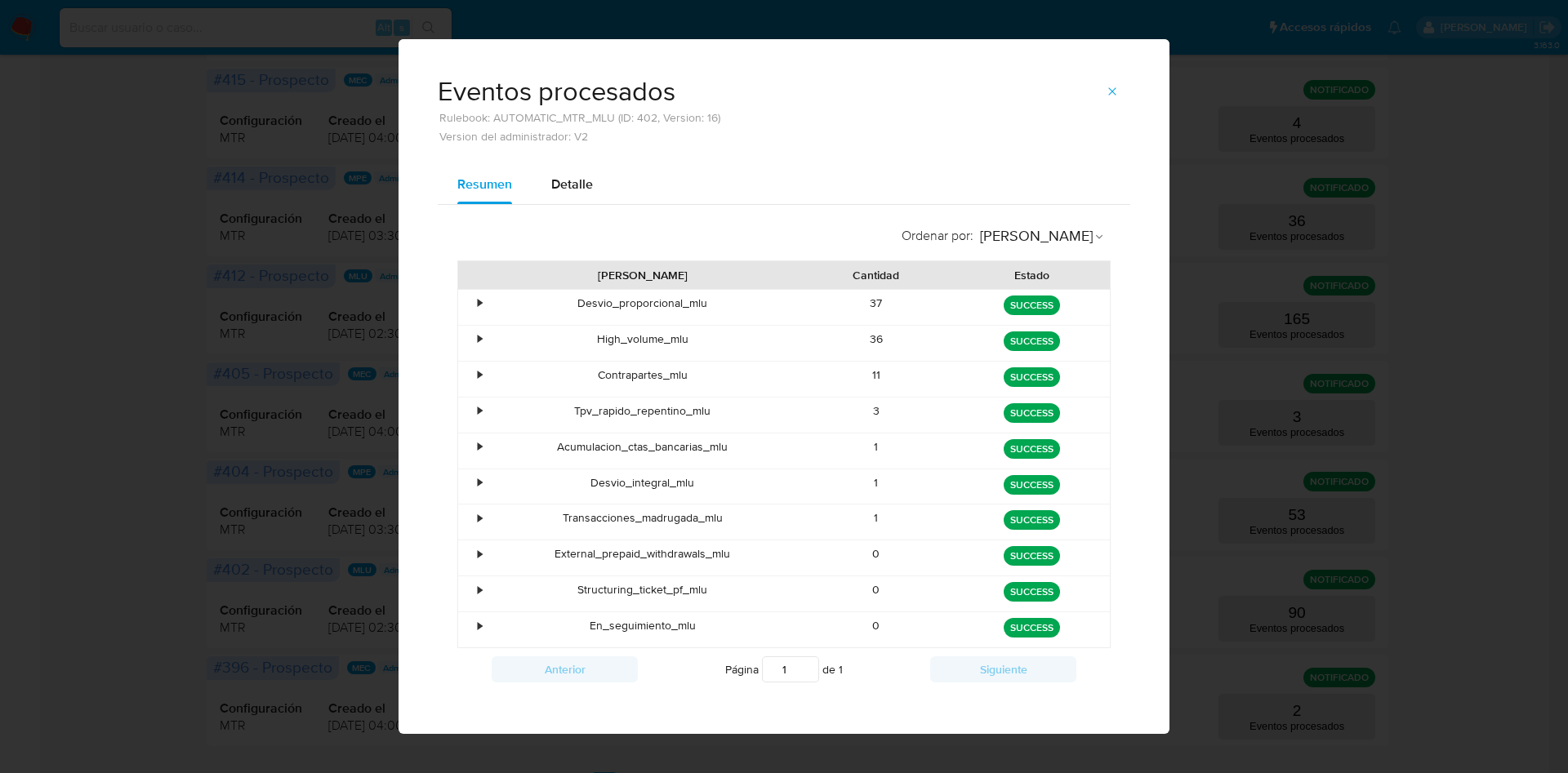
click at [1045, 515] on div "Eventos procesados Rulebook: AUTOMATIC_MTR_MLU (ID: 402, Version: 16) Version d…" at bounding box center [784, 386] width 1568 height 773
click at [1045, 87] on icon "button" at bounding box center [1112, 91] width 13 height 13
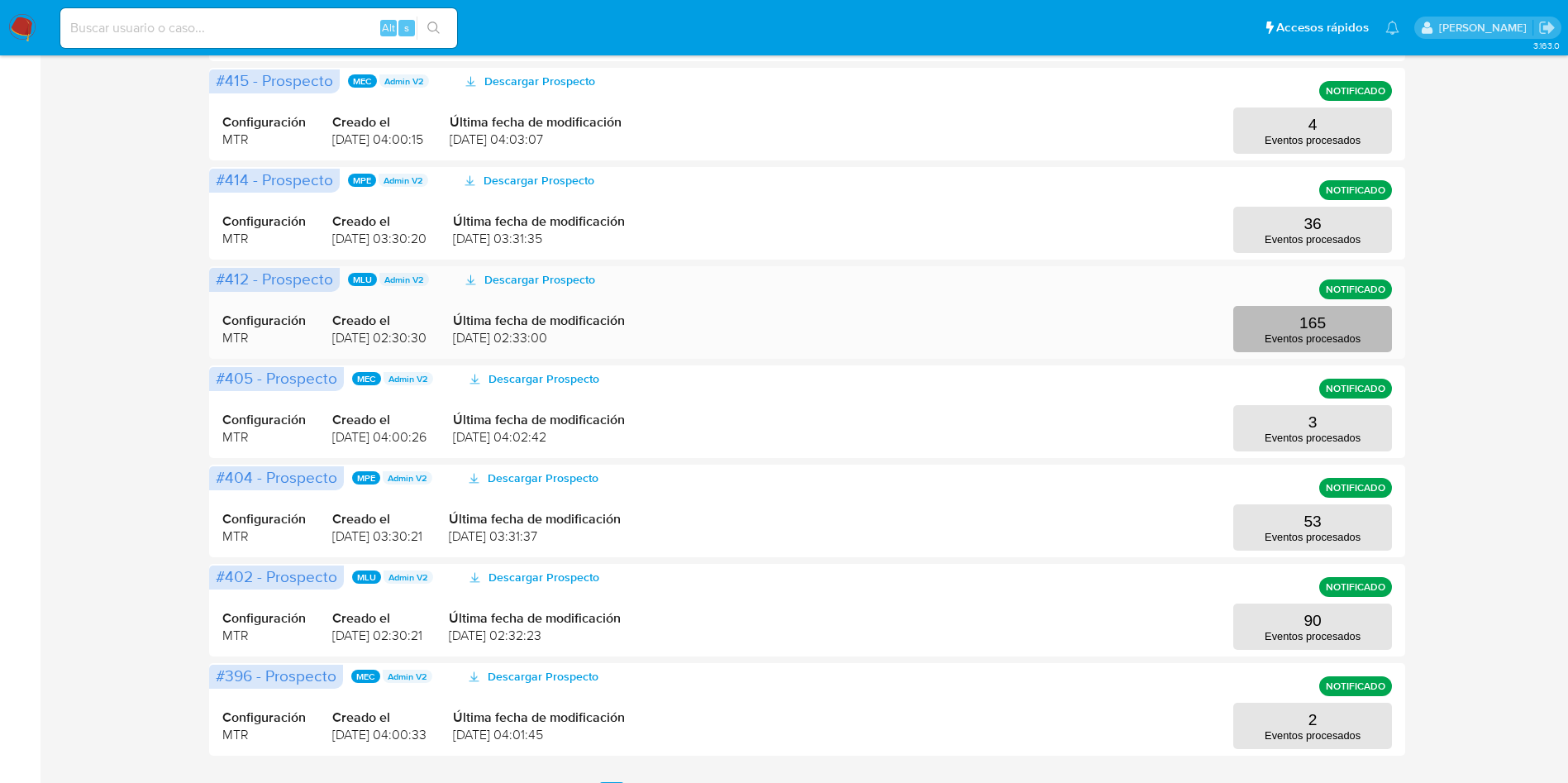
click at [1057, 307] on button "165 Eventos procesados" at bounding box center [1313, 329] width 159 height 46
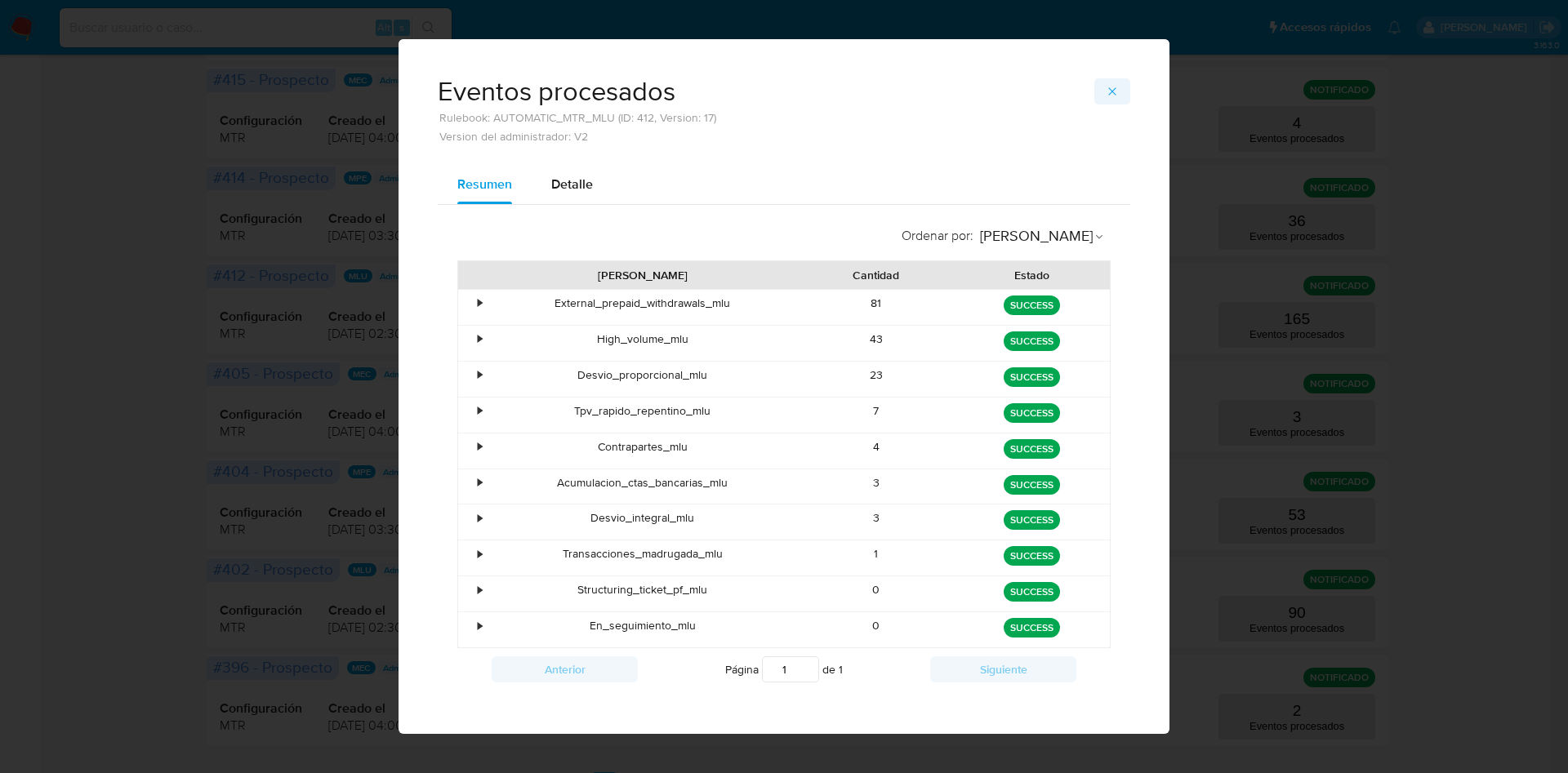
click at [1045, 79] on div "Eventos procesados Rulebook: AUTOMATIC_MTR_MLU (ID: 412, Version: 17) Version d…" at bounding box center [784, 102] width 771 height 126
click at [1045, 84] on span "button" at bounding box center [1112, 91] width 13 height 23
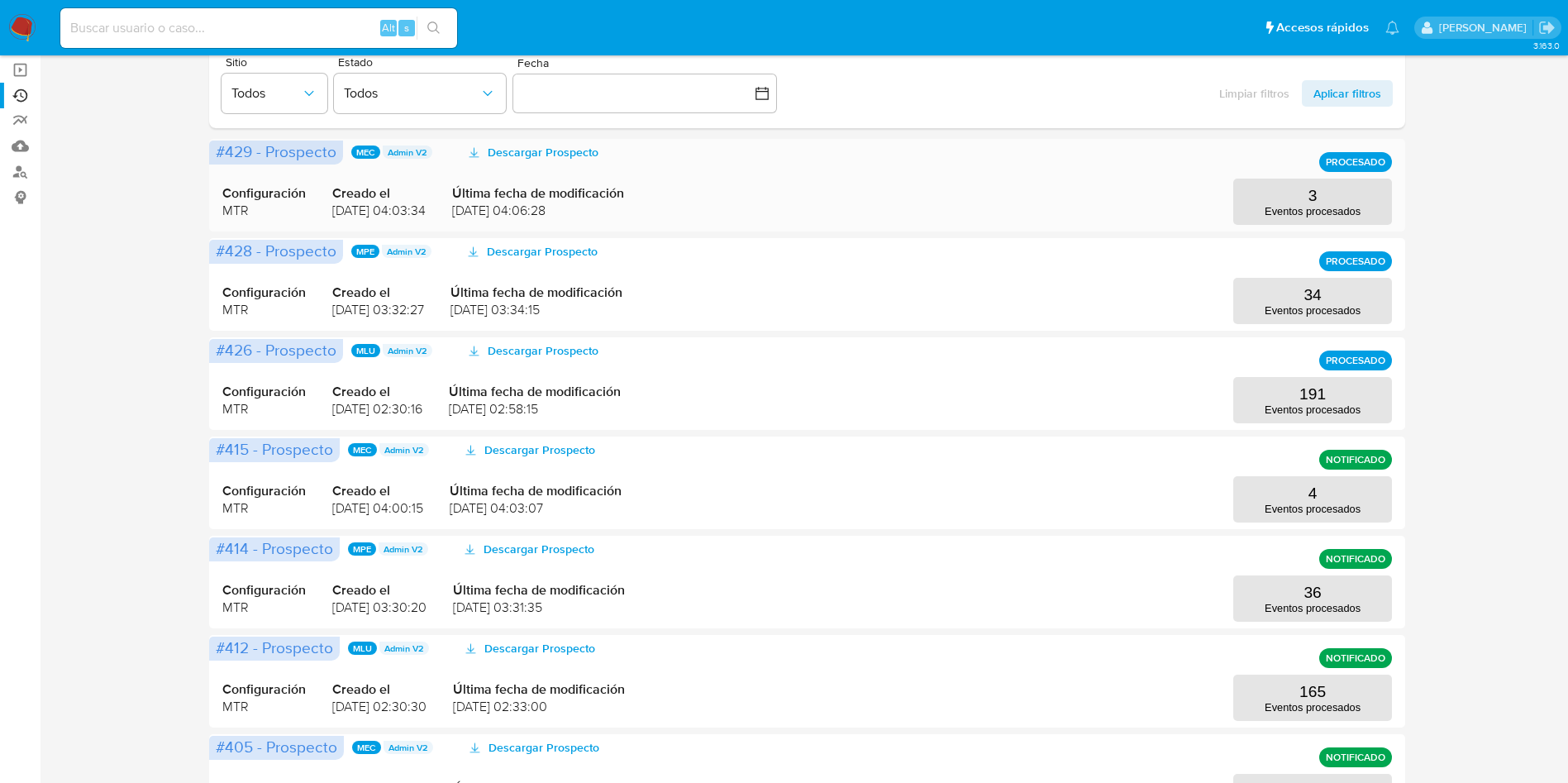
scroll to position [0, 0]
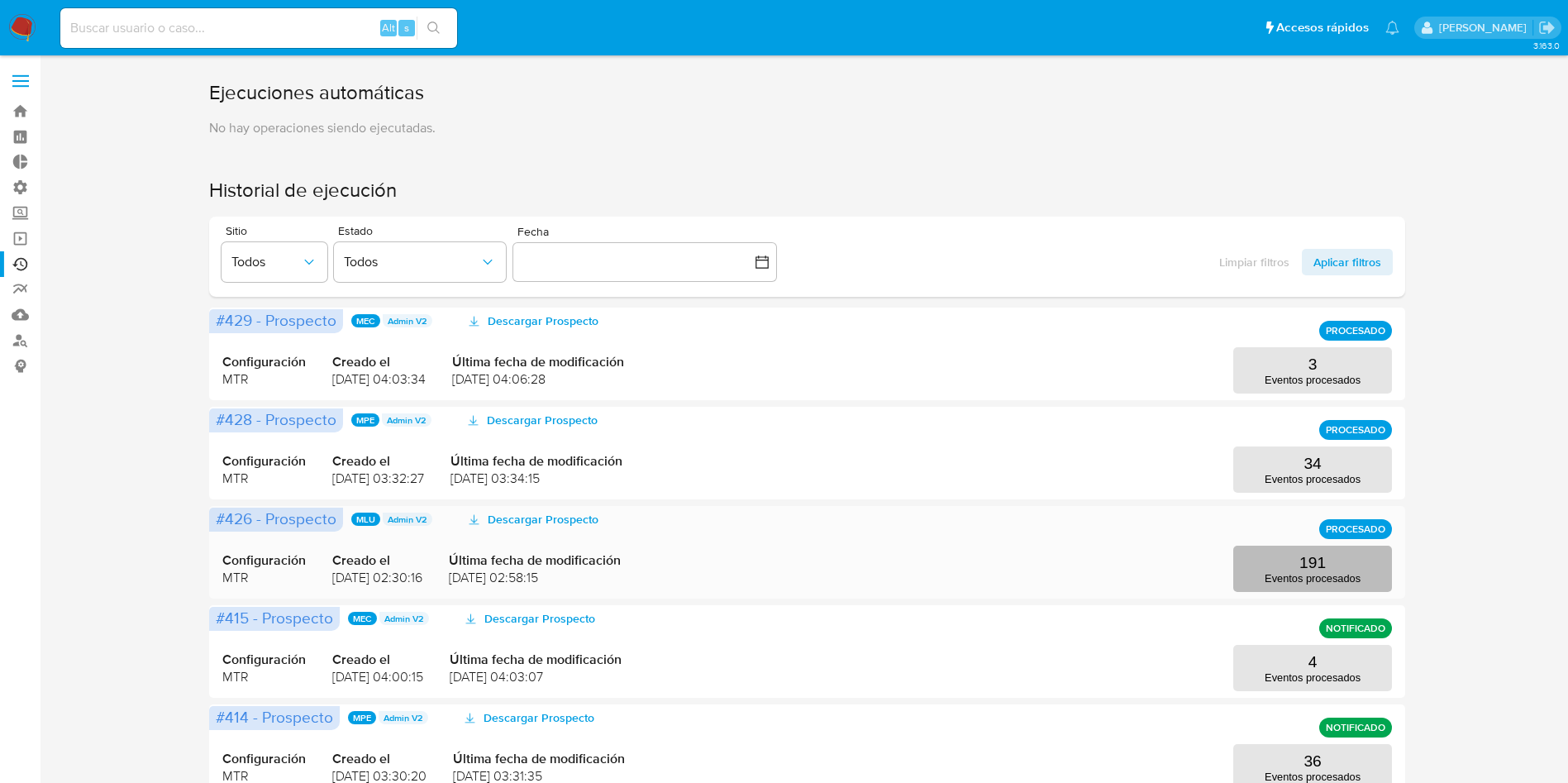
click at [1057, 521] on p "Eventos procesados" at bounding box center [1312, 578] width 96 height 12
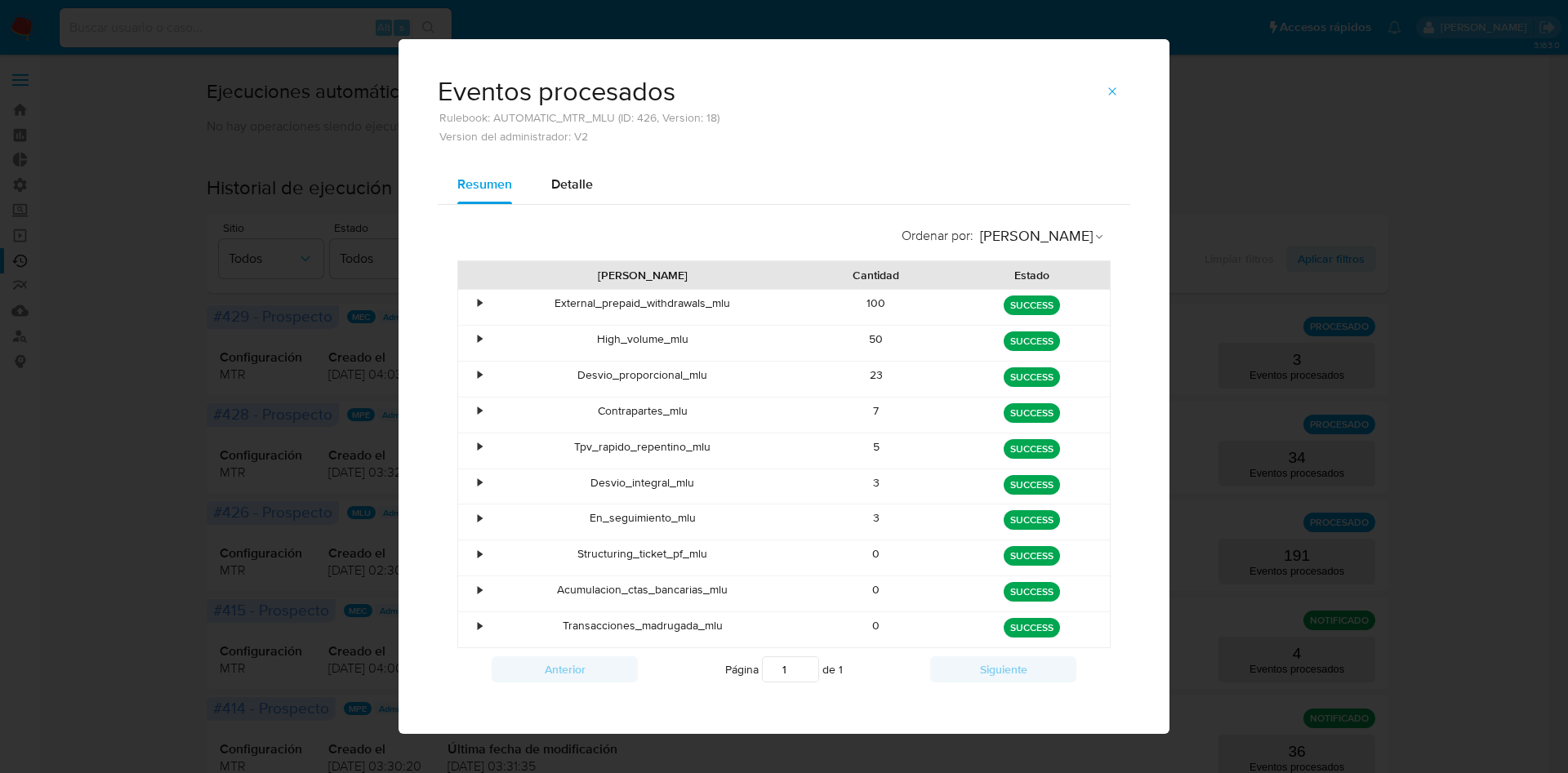
click at [244, 207] on div "Eventos procesados Rulebook: AUTOMATIC_MTR_MLU (ID: 426, Version: 18) Version d…" at bounding box center [784, 386] width 1568 height 773
click at [1045, 99] on span "button" at bounding box center [1112, 91] width 13 height 23
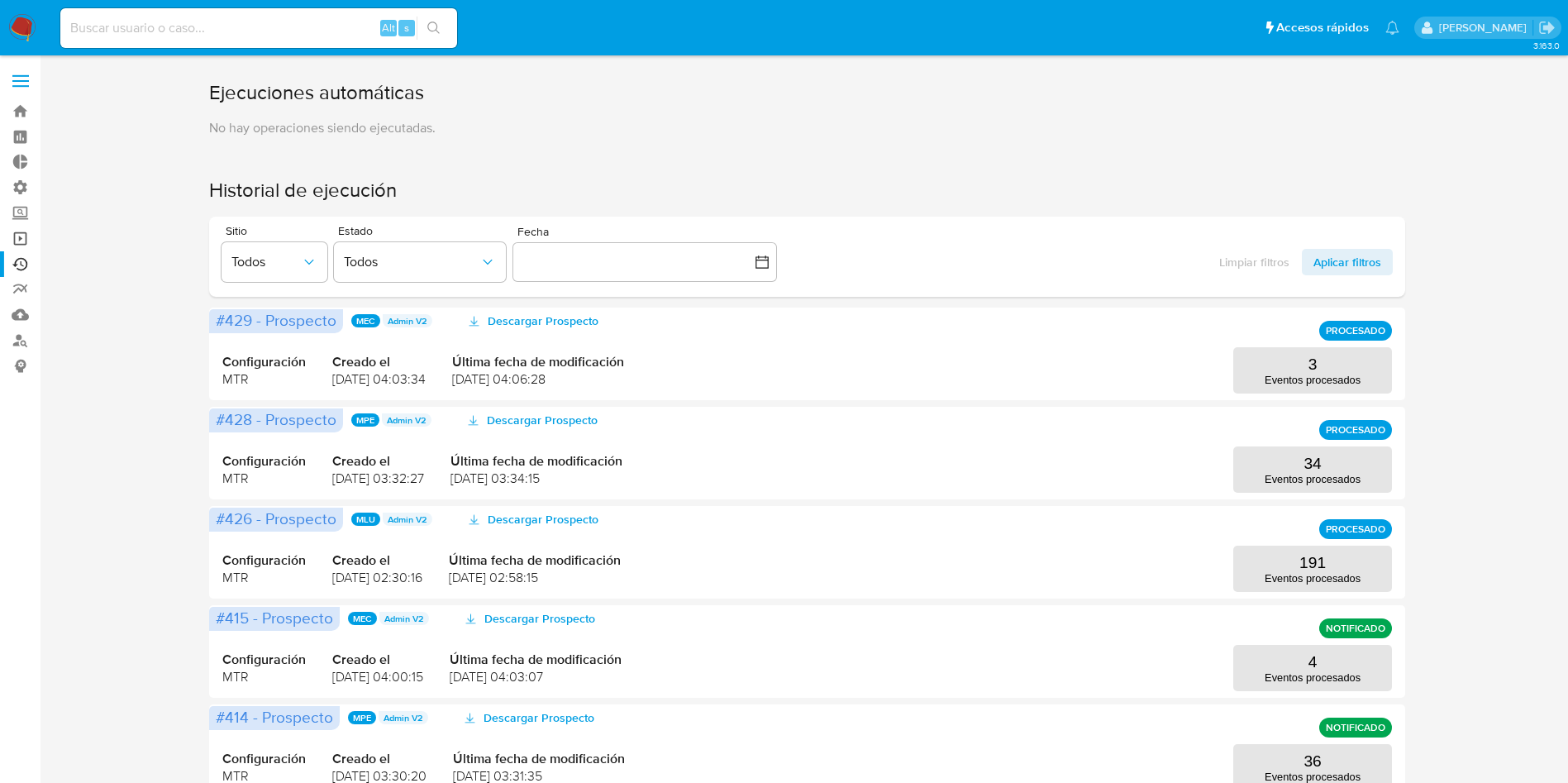
click at [21, 239] on link "Operaciones masivas" at bounding box center [98, 239] width 197 height 26
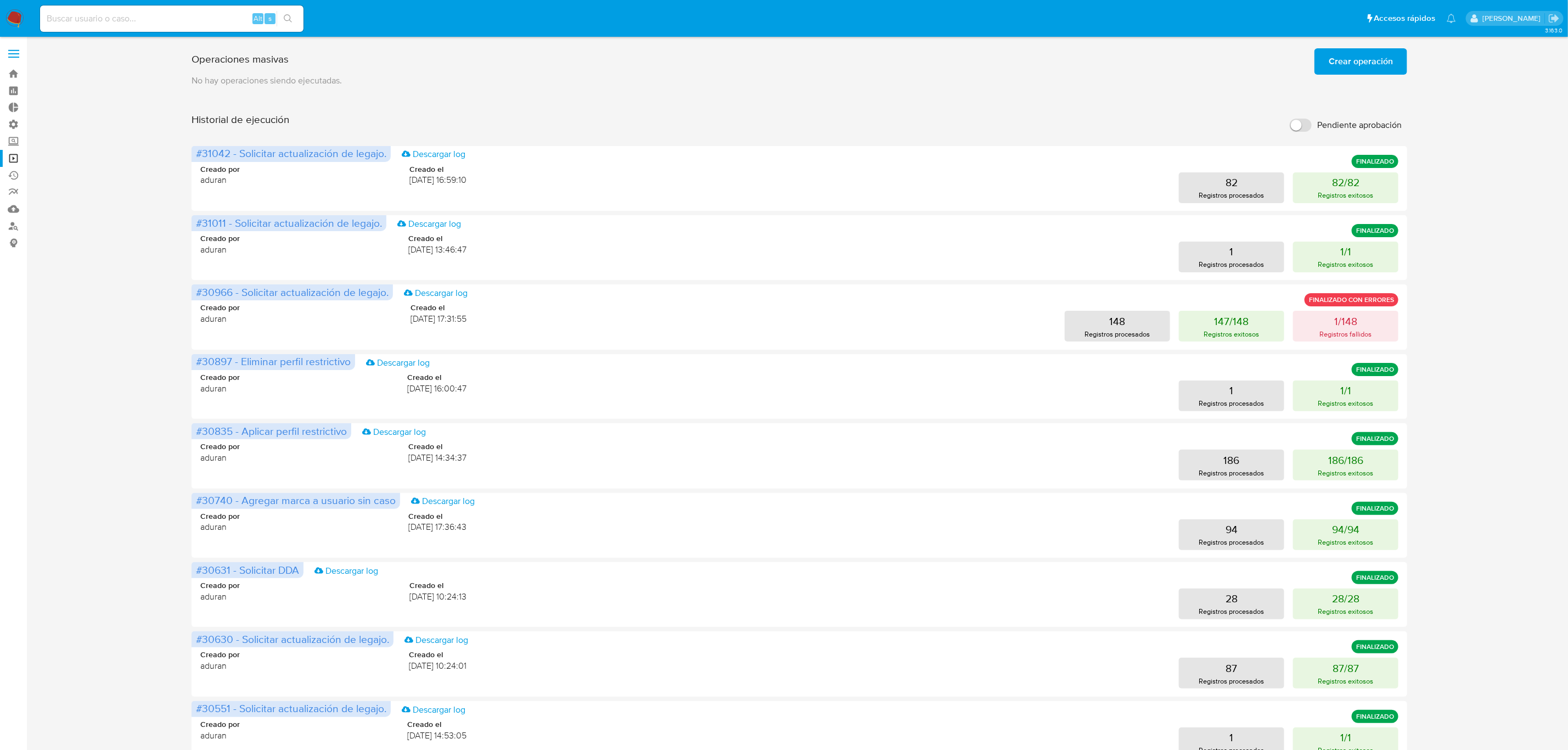
click at [1053, 52] on span "Crear operación" at bounding box center [1361, 61] width 64 height 24
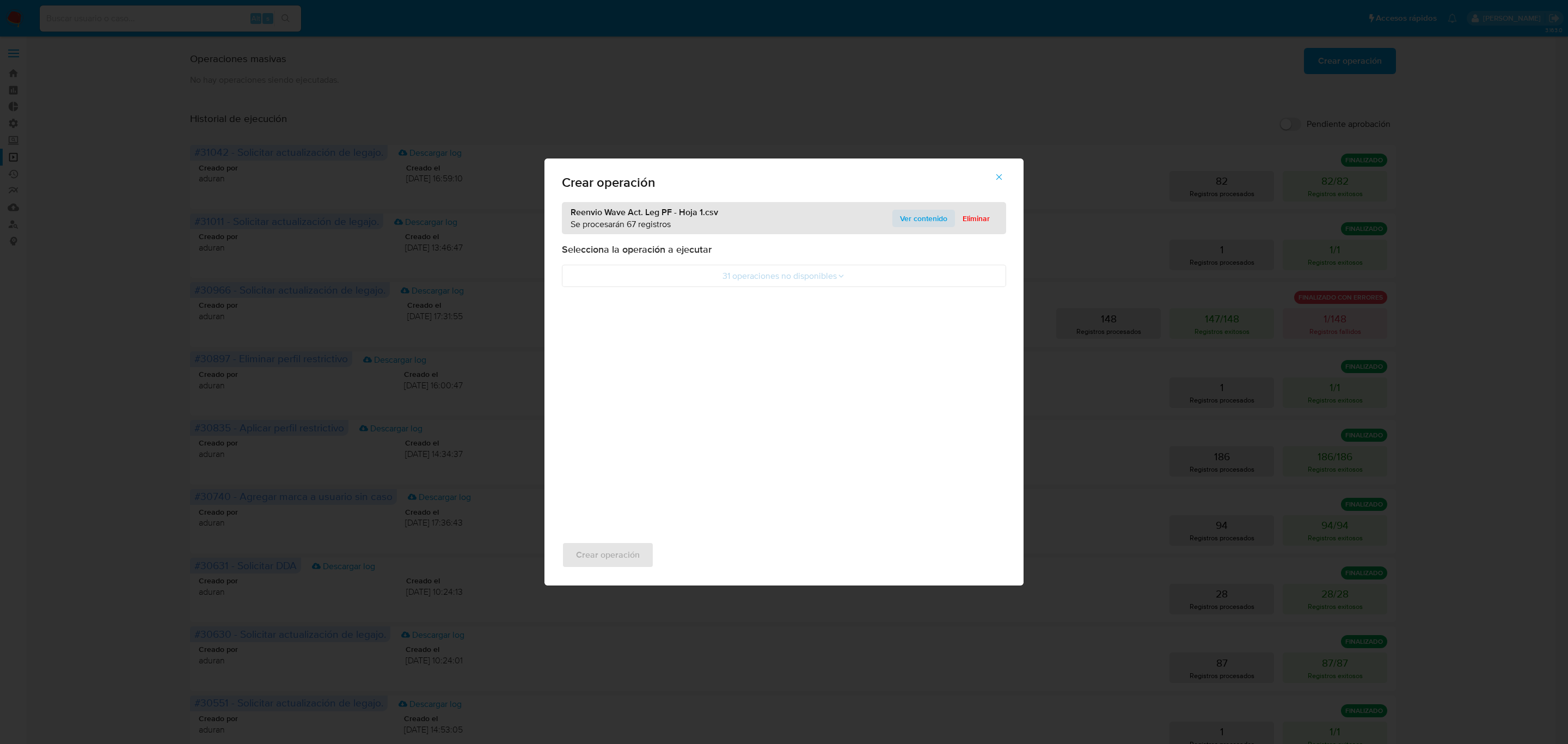
click at [928, 217] on span "Ver contenido" at bounding box center [924, 218] width 47 height 15
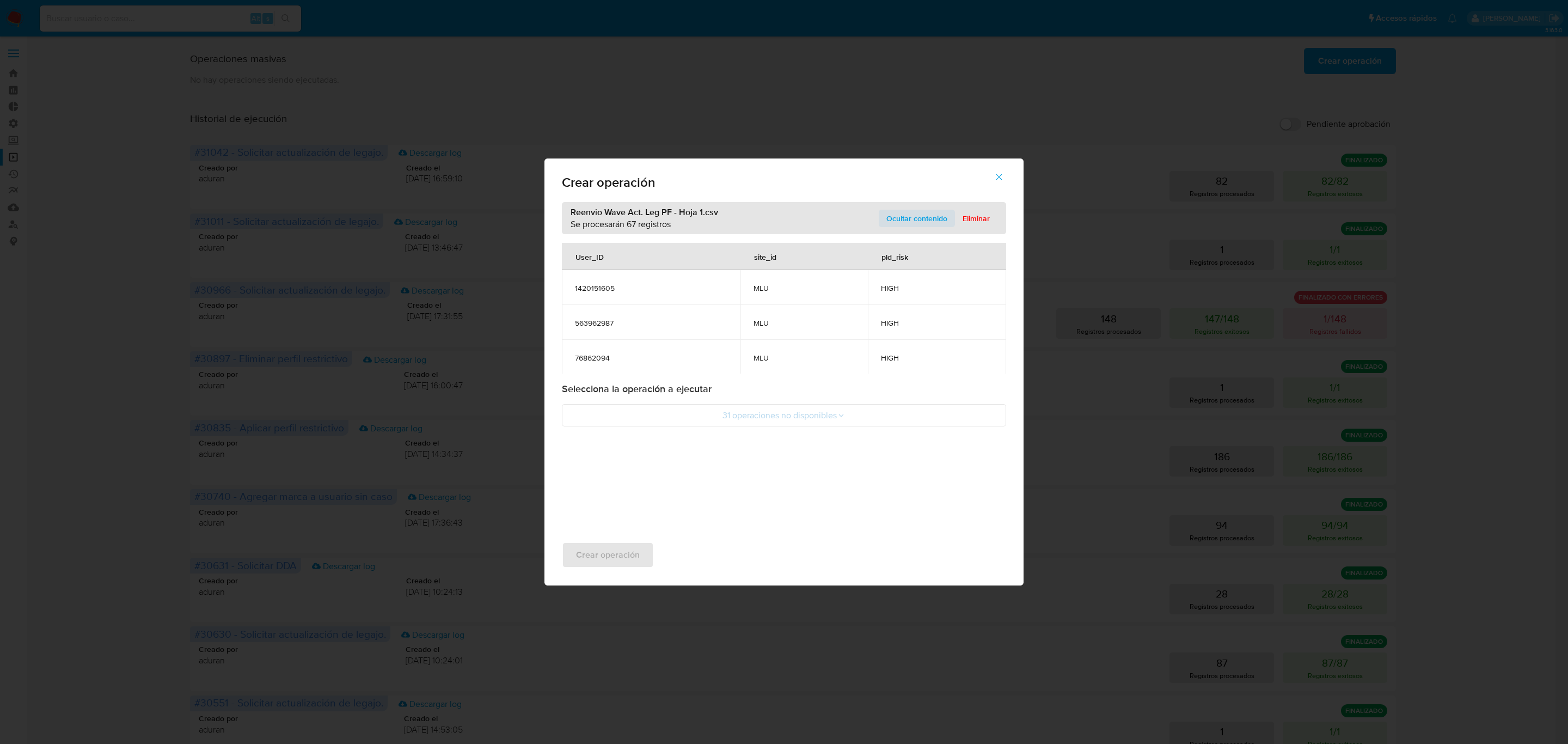
click at [929, 217] on span "Ocultar contenido" at bounding box center [917, 218] width 61 height 15
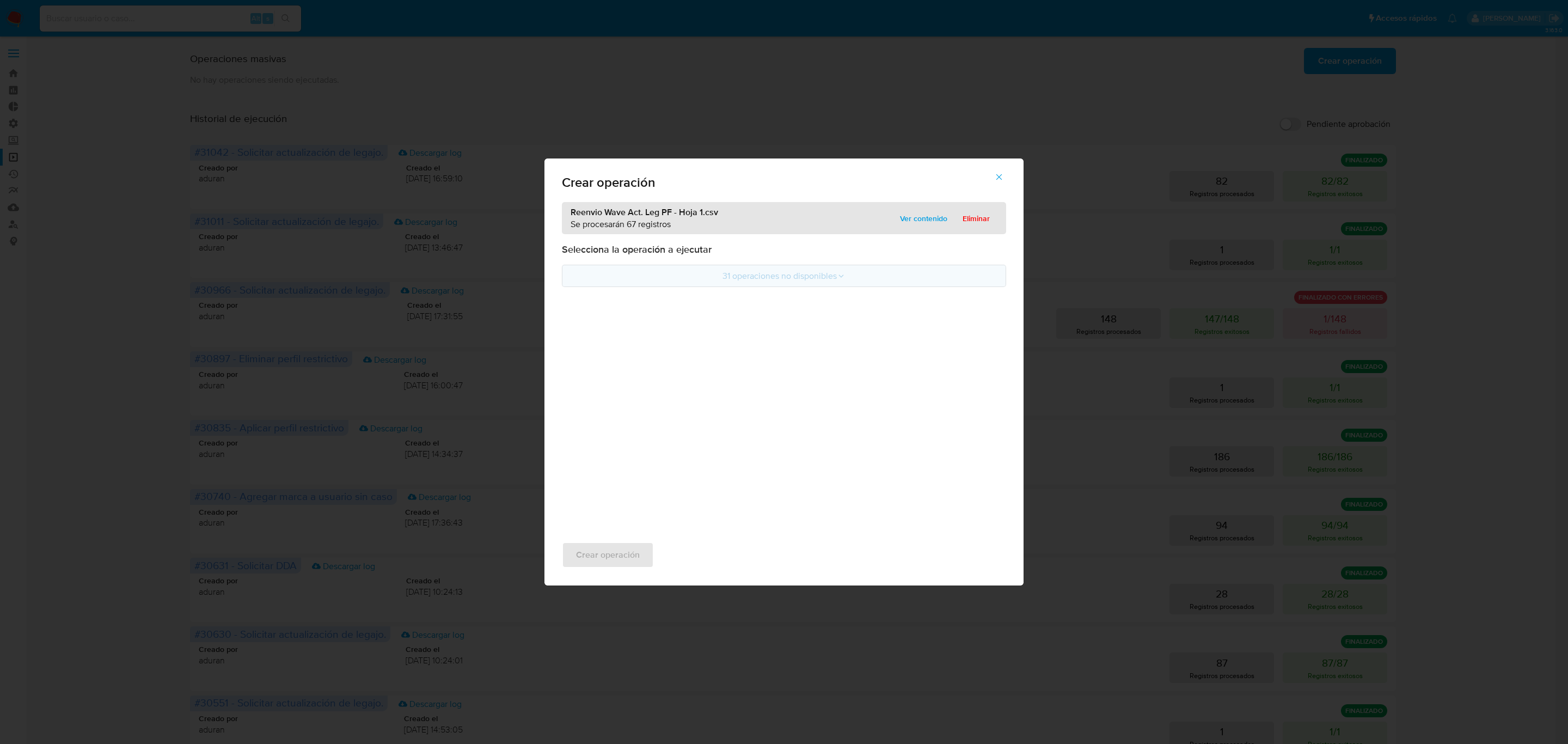
click at [779, 278] on button "31 operaciones no disponibles" at bounding box center [784, 276] width 444 height 23
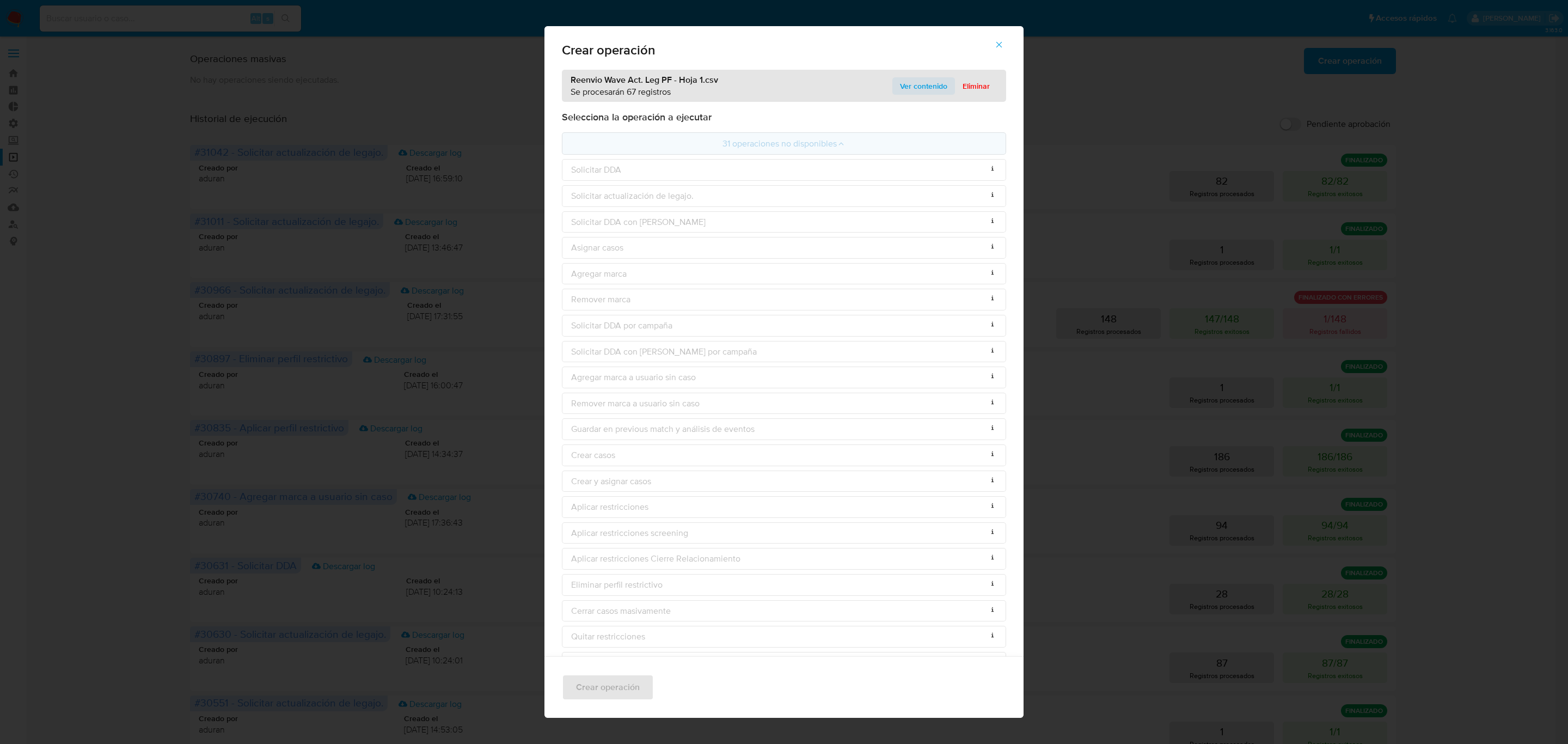
click at [914, 82] on span "Ver contenido" at bounding box center [924, 86] width 47 height 15
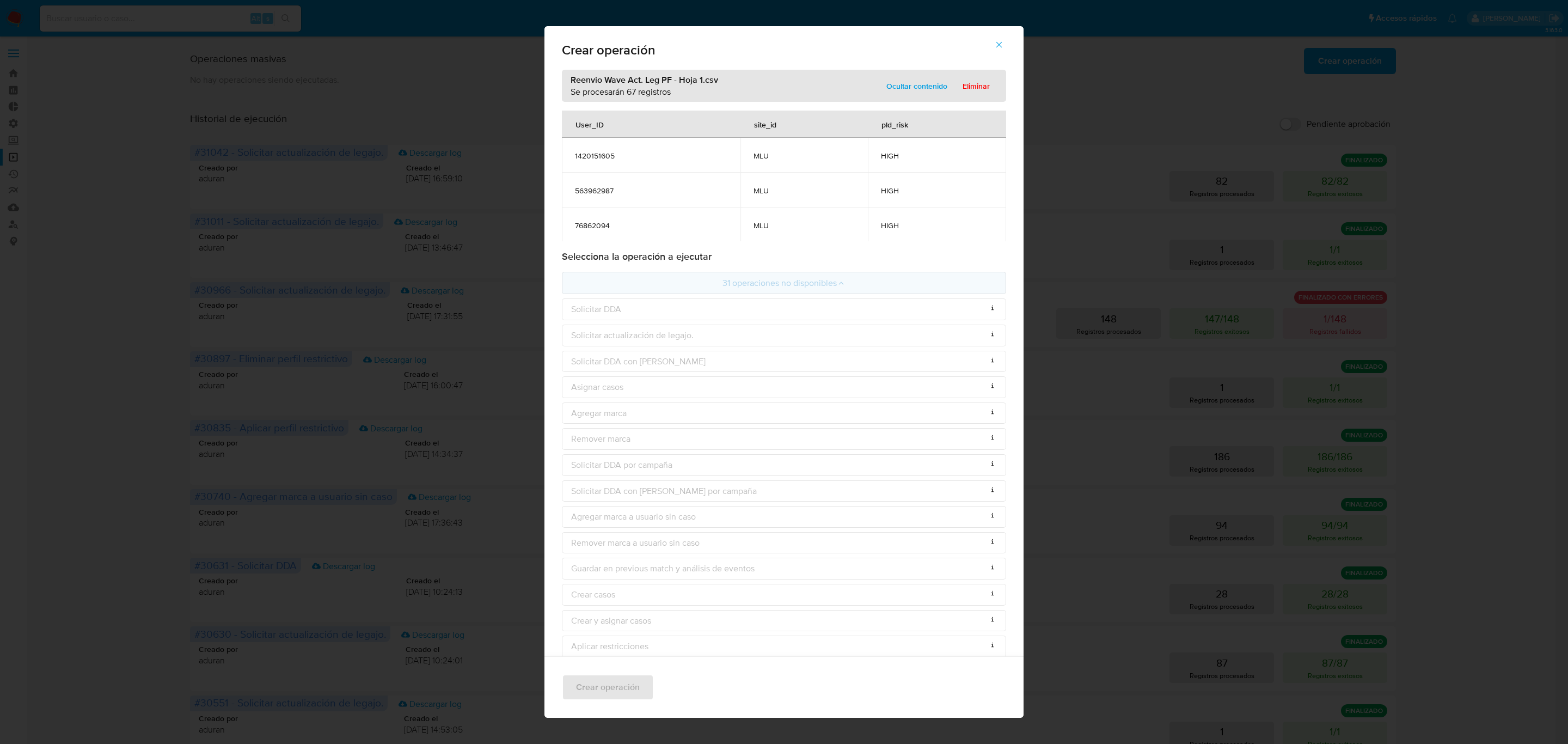
click at [1004, 46] on icon "button" at bounding box center [999, 44] width 10 height 10
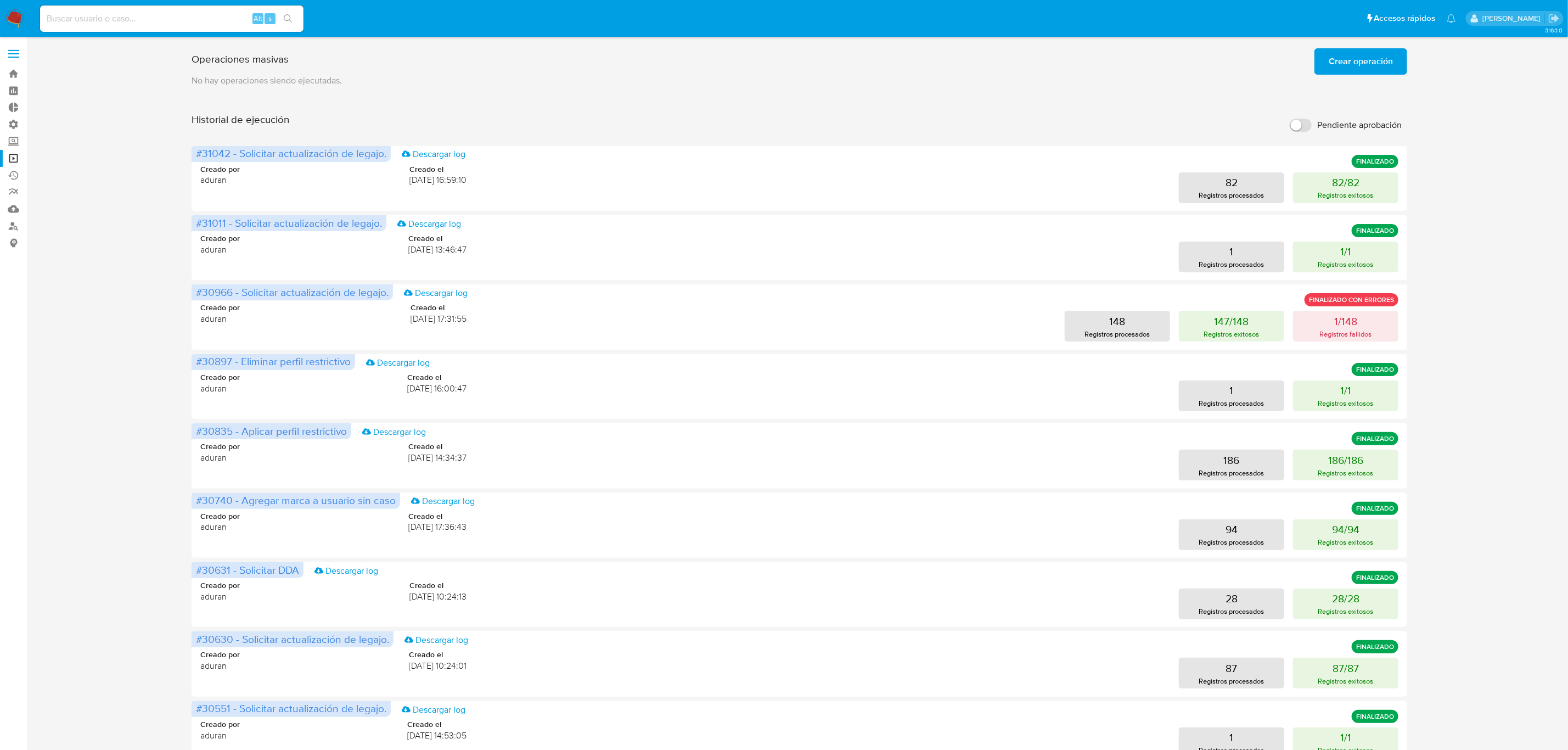
click at [1053, 58] on span "Crear operación" at bounding box center [1361, 61] width 64 height 24
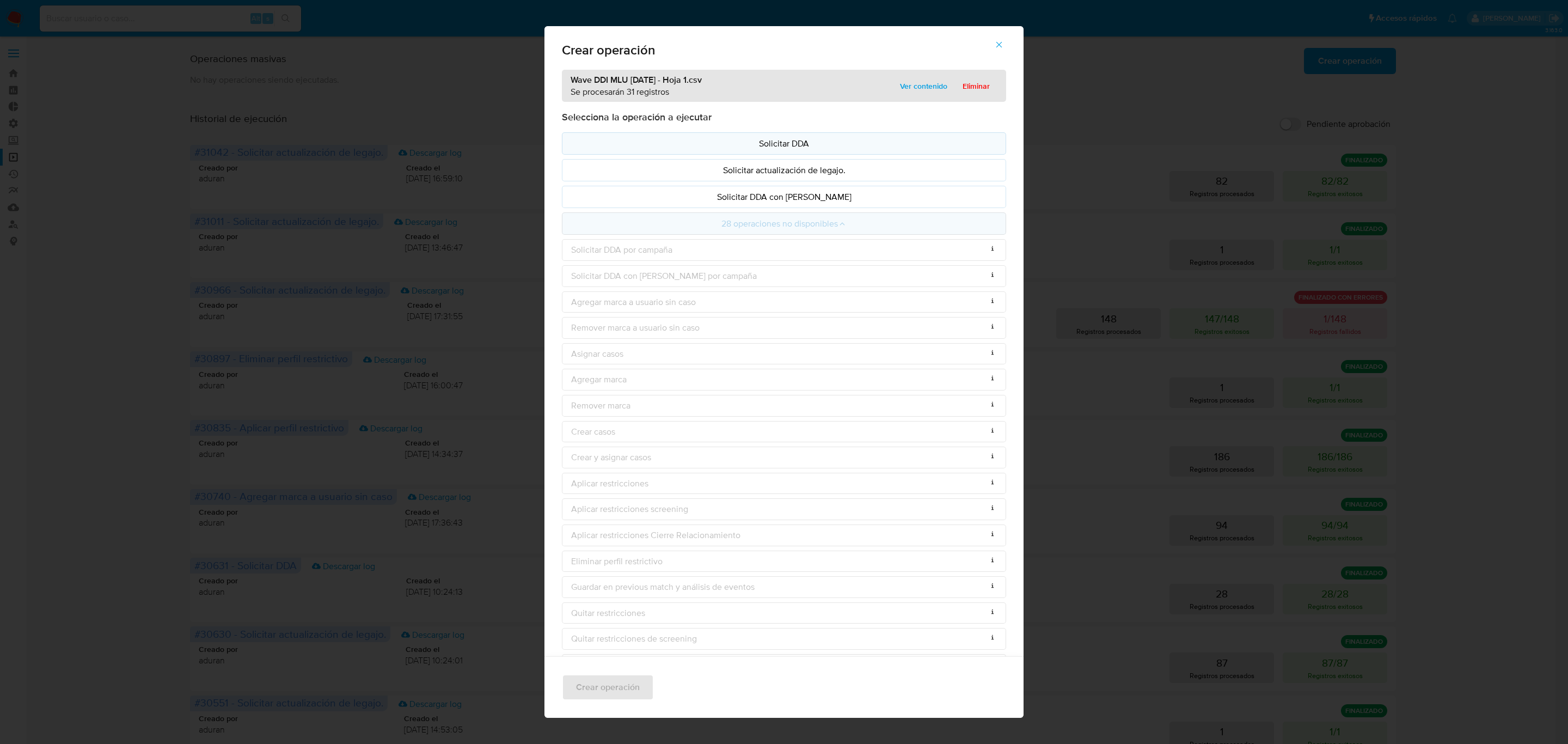
click at [892, 139] on p "Solicitar DDA" at bounding box center [783, 143] width 425 height 13
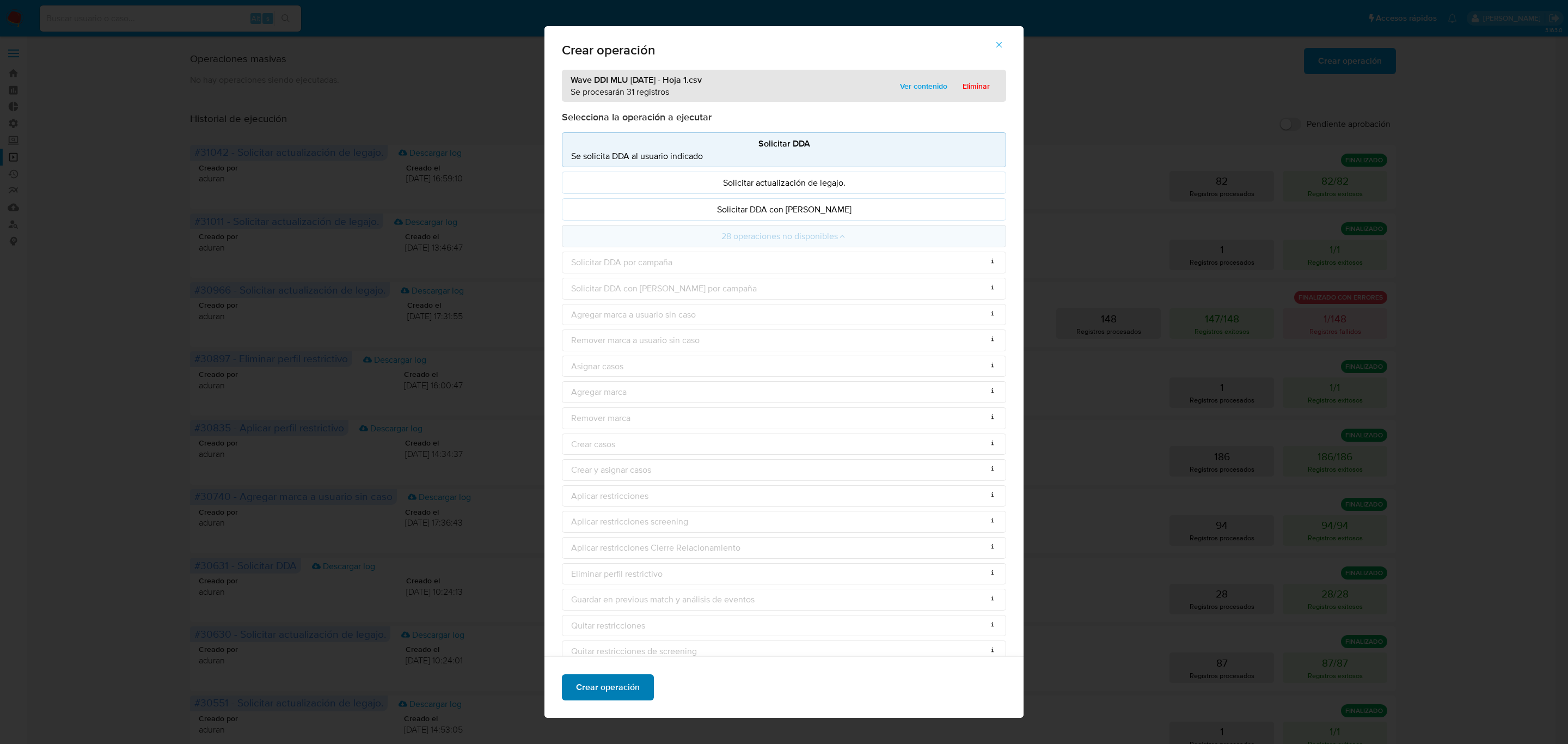
click at [622, 515] on span "Crear operación" at bounding box center [607, 687] width 64 height 24
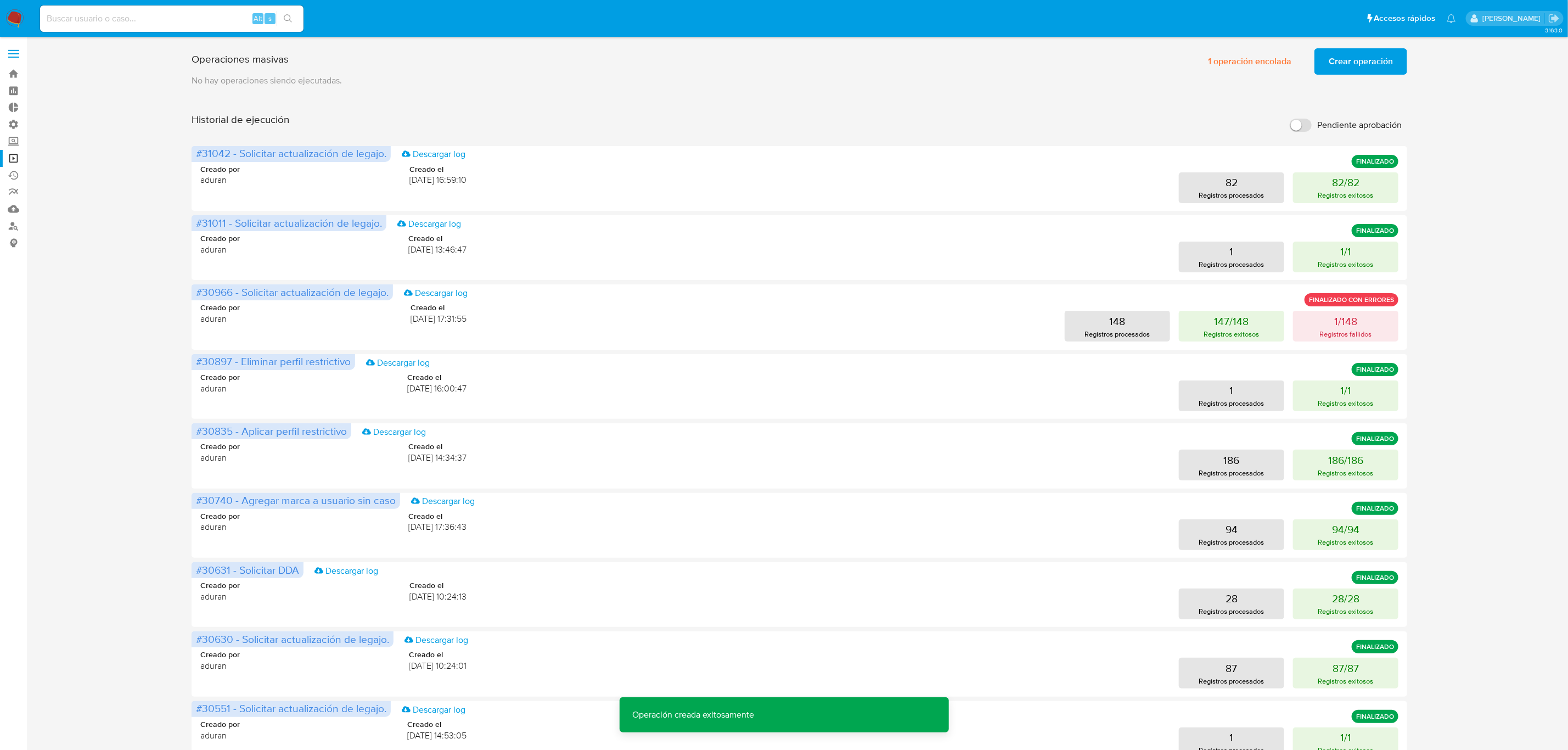
click at [1053, 63] on span "Crear operación" at bounding box center [1361, 61] width 64 height 24
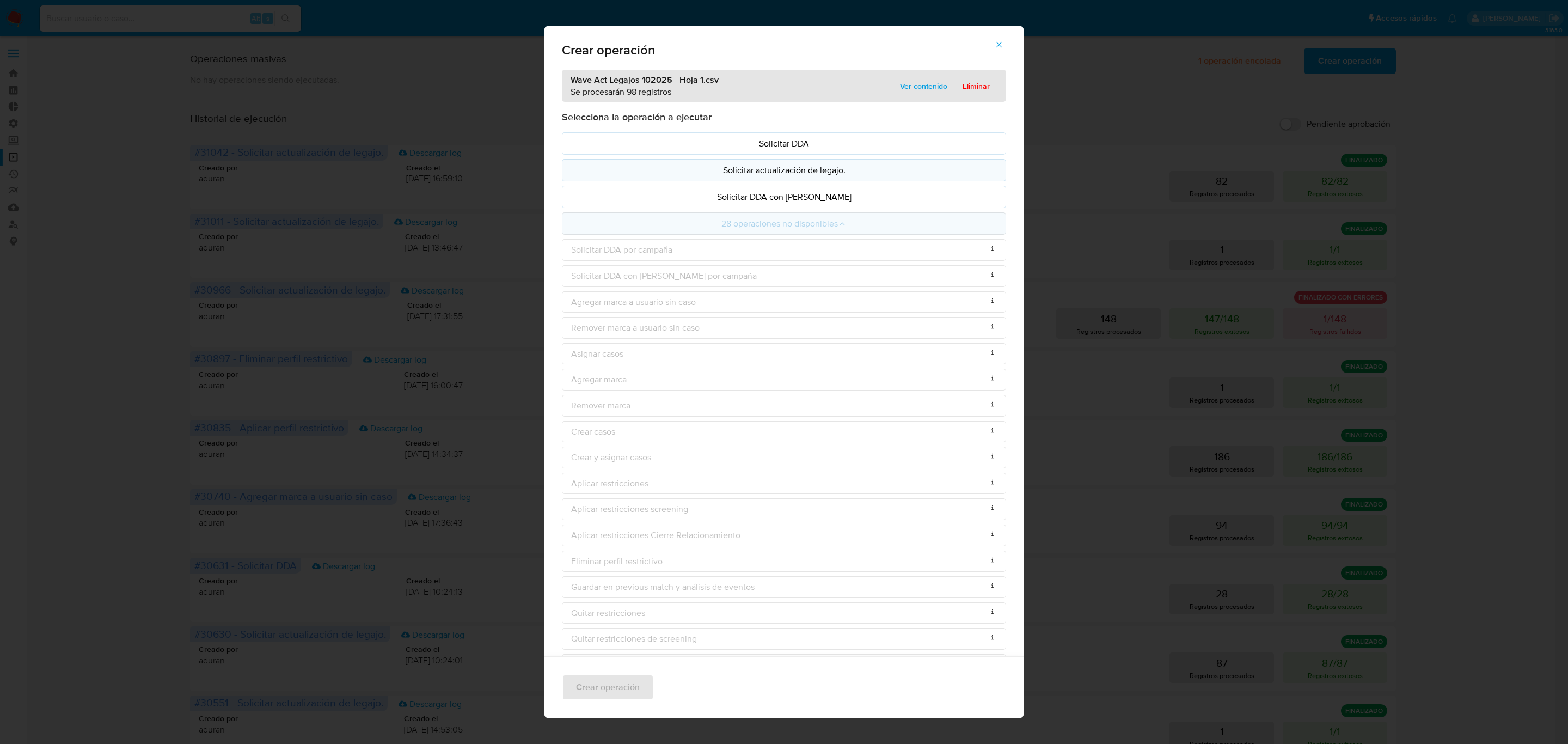
click at [925, 170] on p "Solicitar actualización de legajo." at bounding box center [783, 170] width 425 height 13
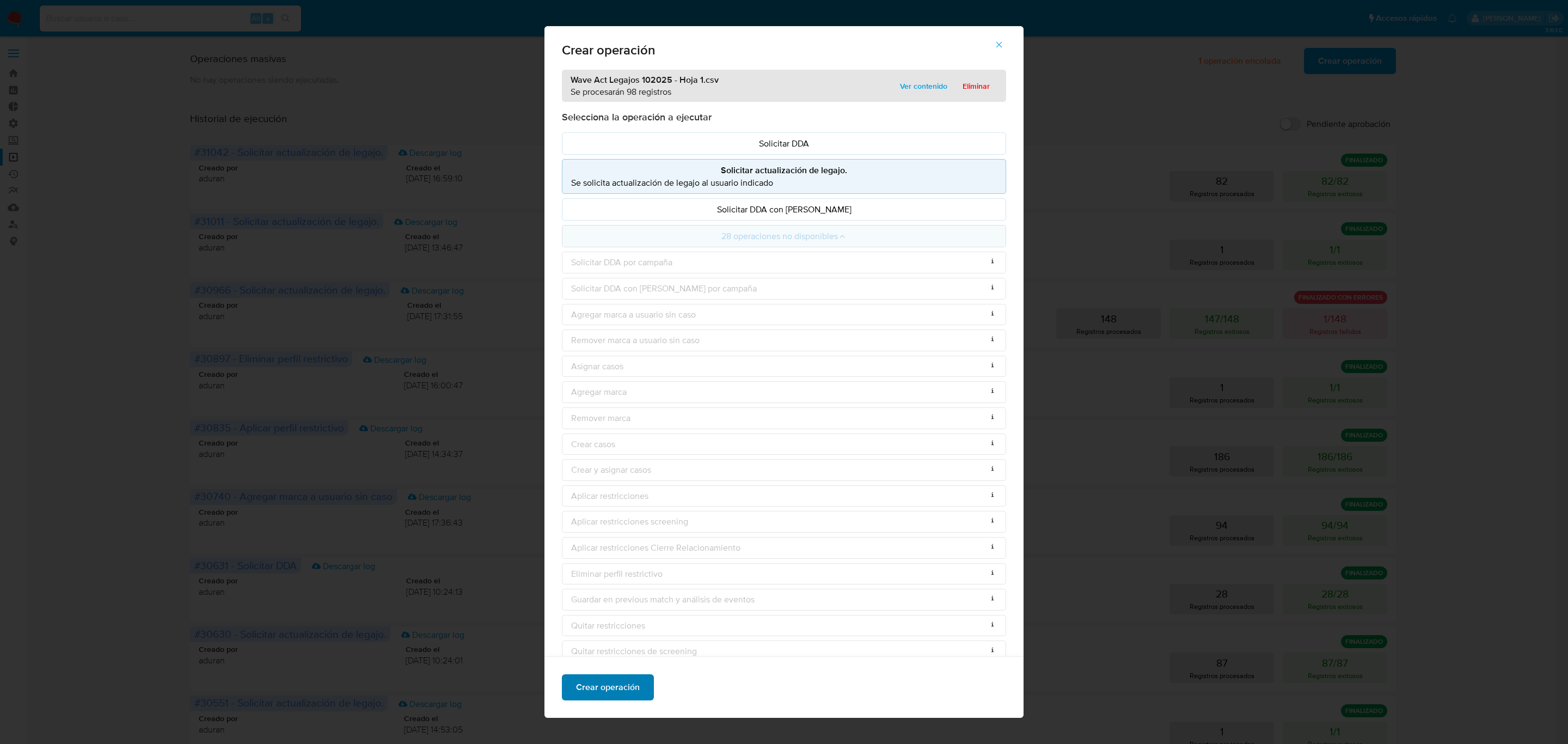
click at [598, 515] on span "Crear operación" at bounding box center [607, 687] width 64 height 24
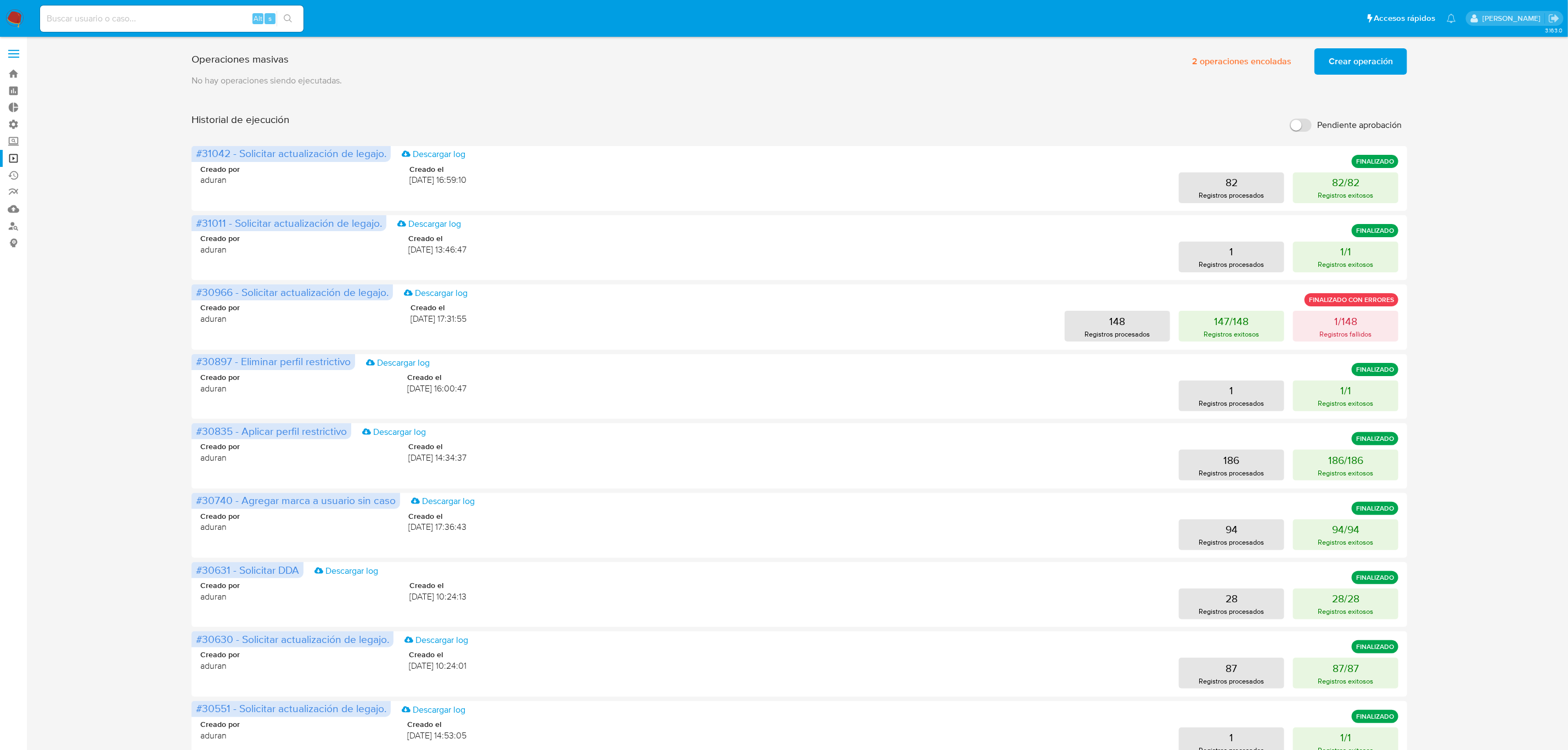
click at [1053, 66] on span "Crear operación" at bounding box center [1361, 61] width 64 height 24
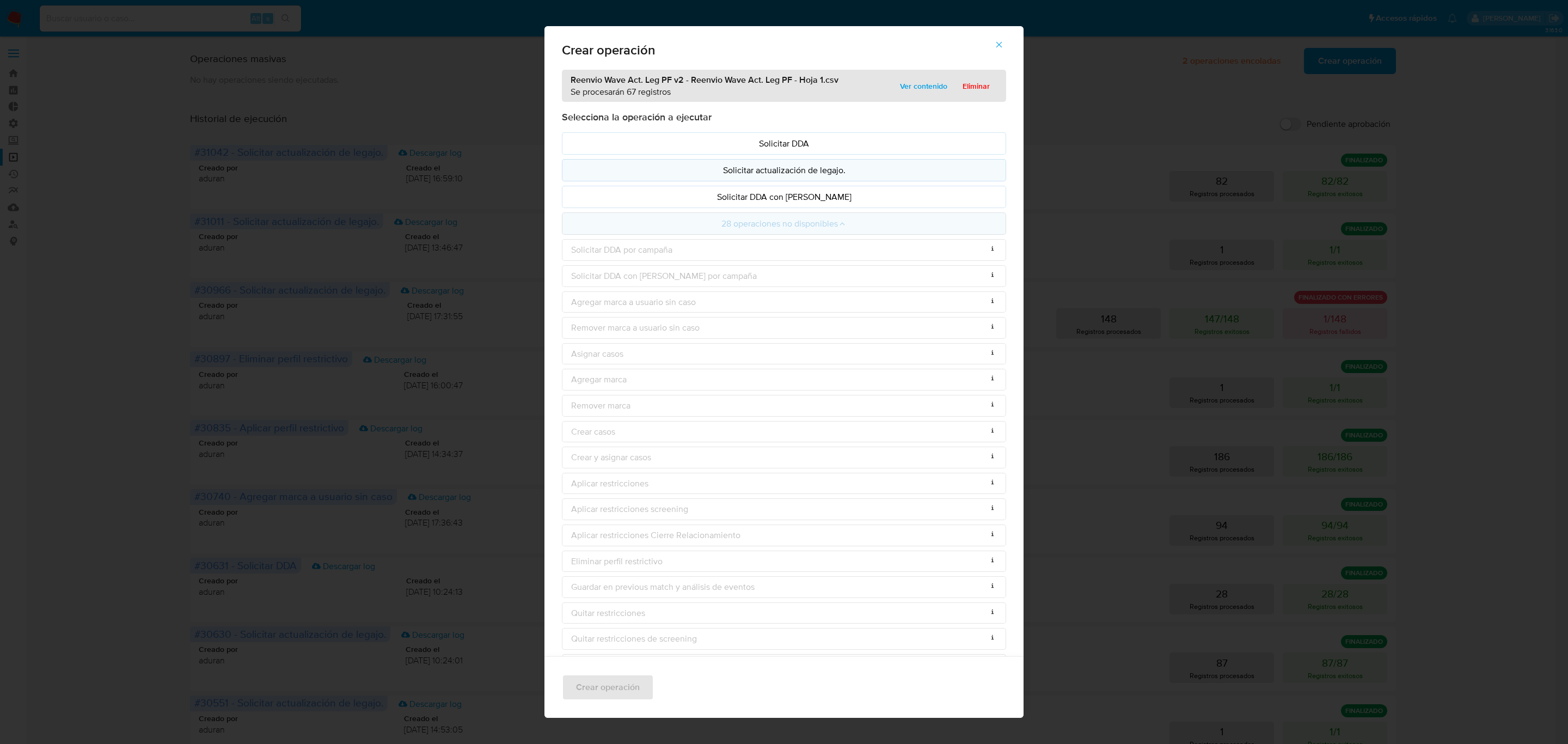
click at [852, 172] on p "Solicitar actualización de legajo." at bounding box center [783, 170] width 425 height 13
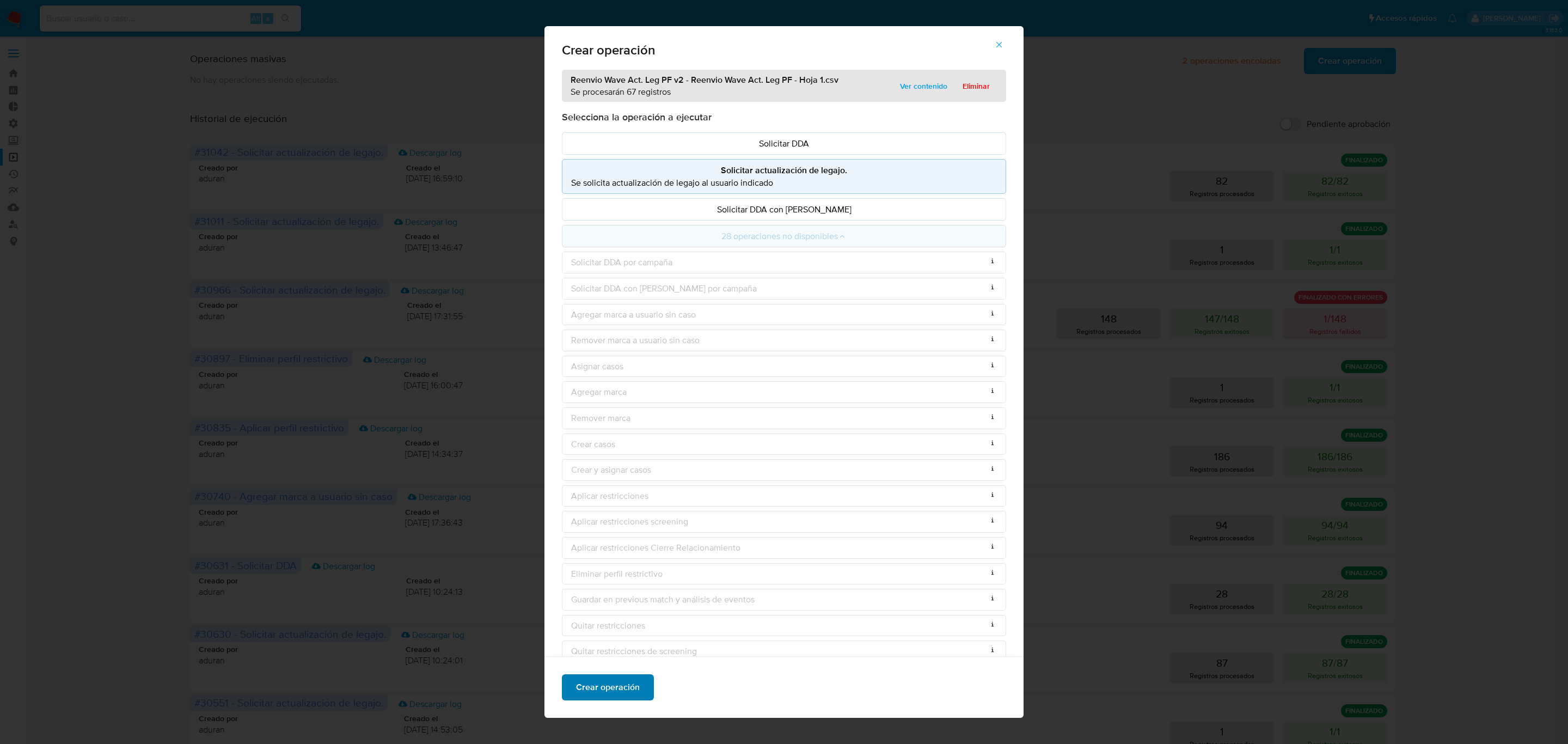
click at [597, 515] on span "Crear operación" at bounding box center [607, 687] width 64 height 24
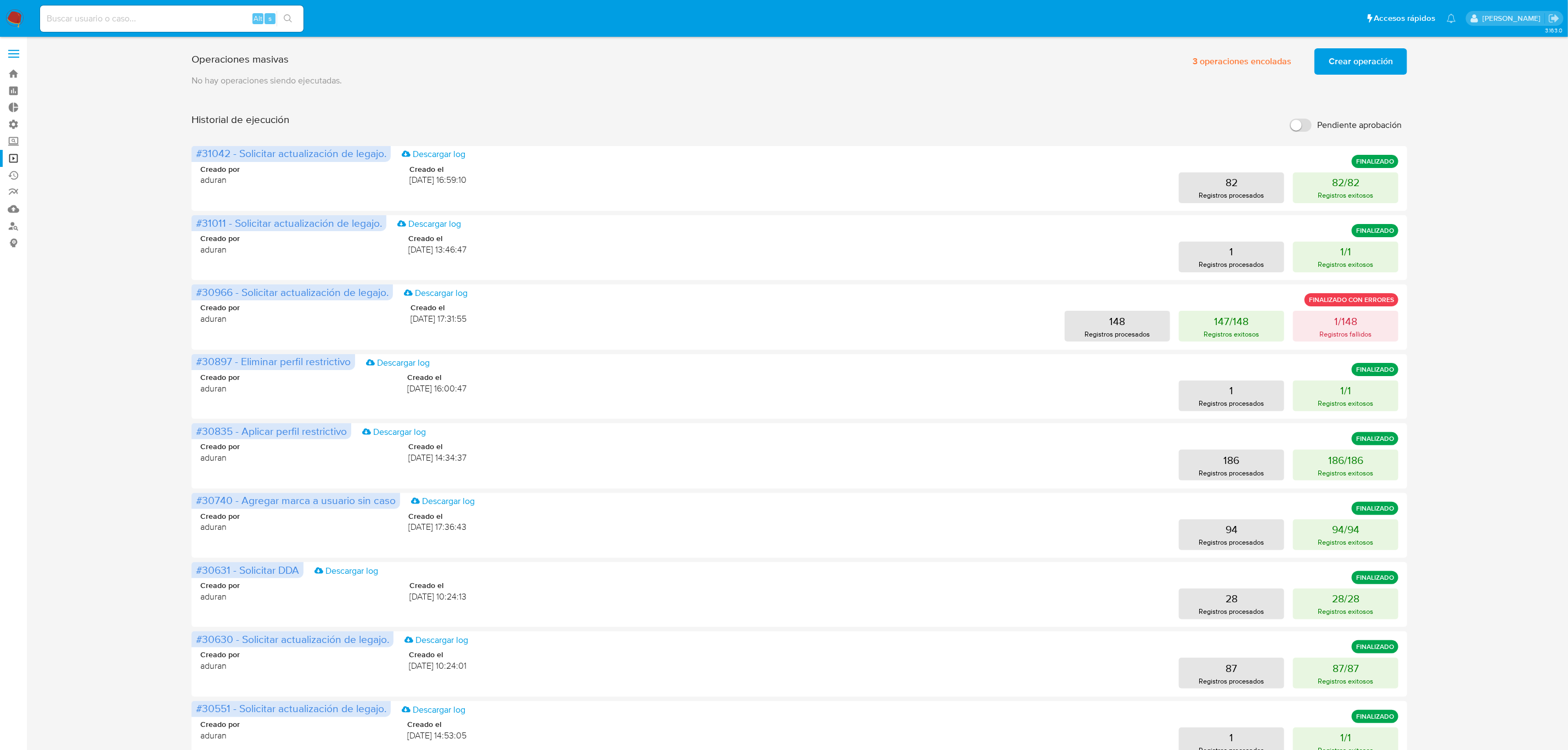
click at [430, 70] on div "Operaciones masivas 3 operaciones encoladas Crear operación Sólo puede haber ha…" at bounding box center [799, 60] width 1216 height 31
click at [72, 374] on div "Operaciones masivas 3 operaciones encoladas Crear operación Sólo puede haber ha…" at bounding box center [799, 457] width 1520 height 827
click at [1001, 110] on div "Operaciones masivas 3 operaciones encoladas Crear operación Sólo puede haber ha…" at bounding box center [799, 457] width 1216 height 827
